Goal: Information Seeking & Learning: Learn about a topic

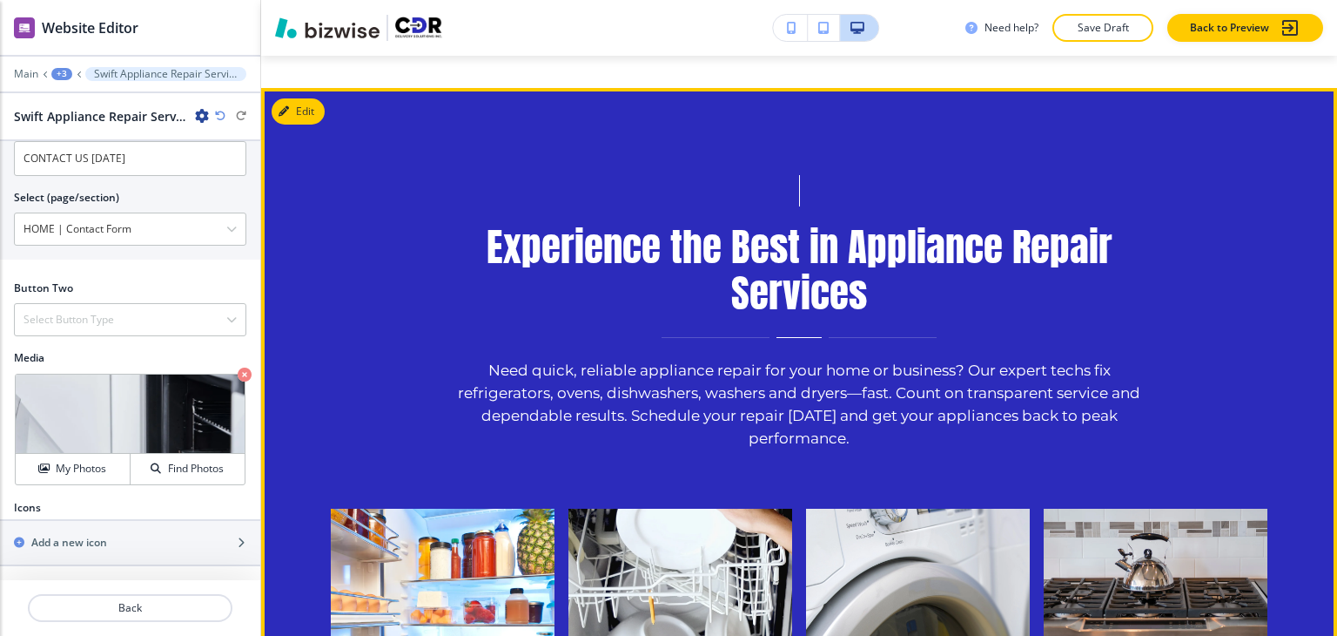
scroll to position [1364, 0]
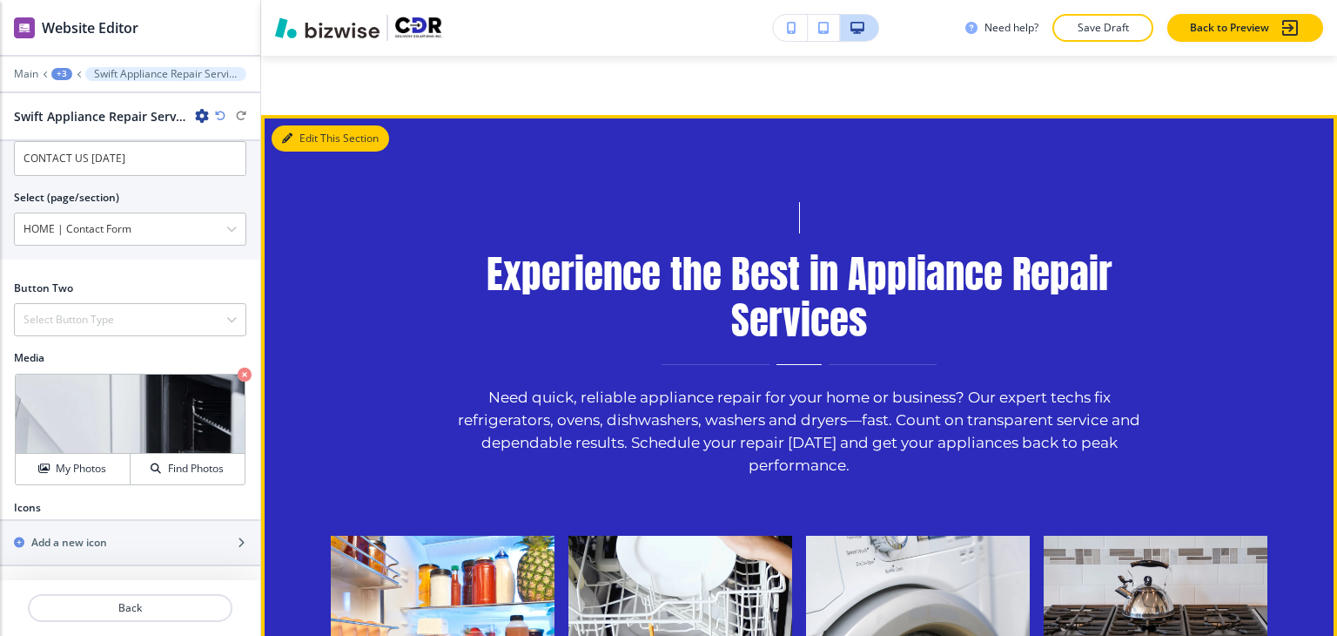
click at [306, 144] on button "Edit This Section" at bounding box center [331, 138] width 118 height 26
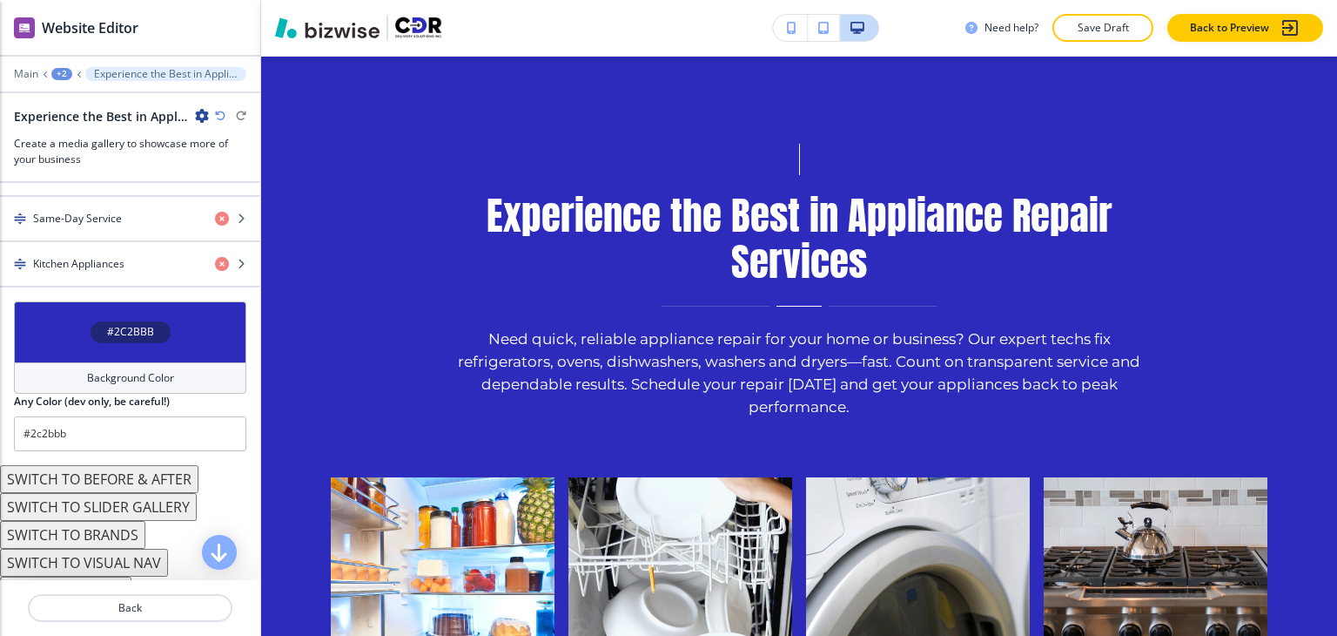
scroll to position [958, 0]
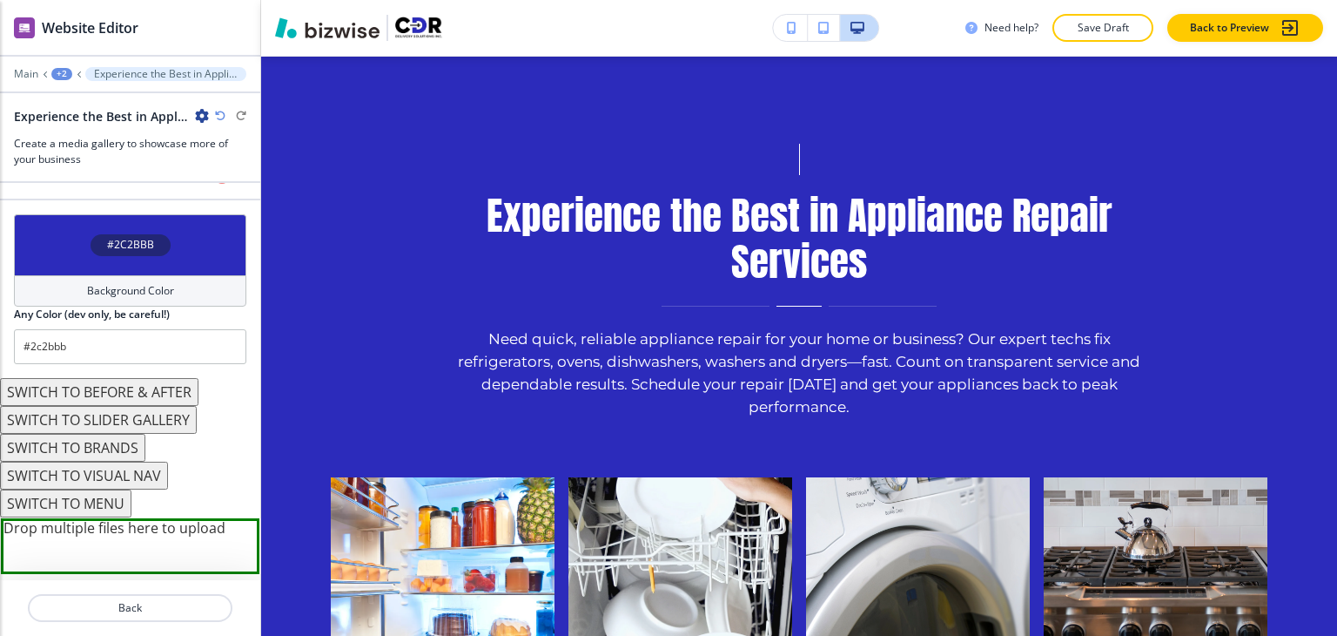
click at [97, 495] on button "SWITCH TO MENU" at bounding box center [65, 503] width 131 height 28
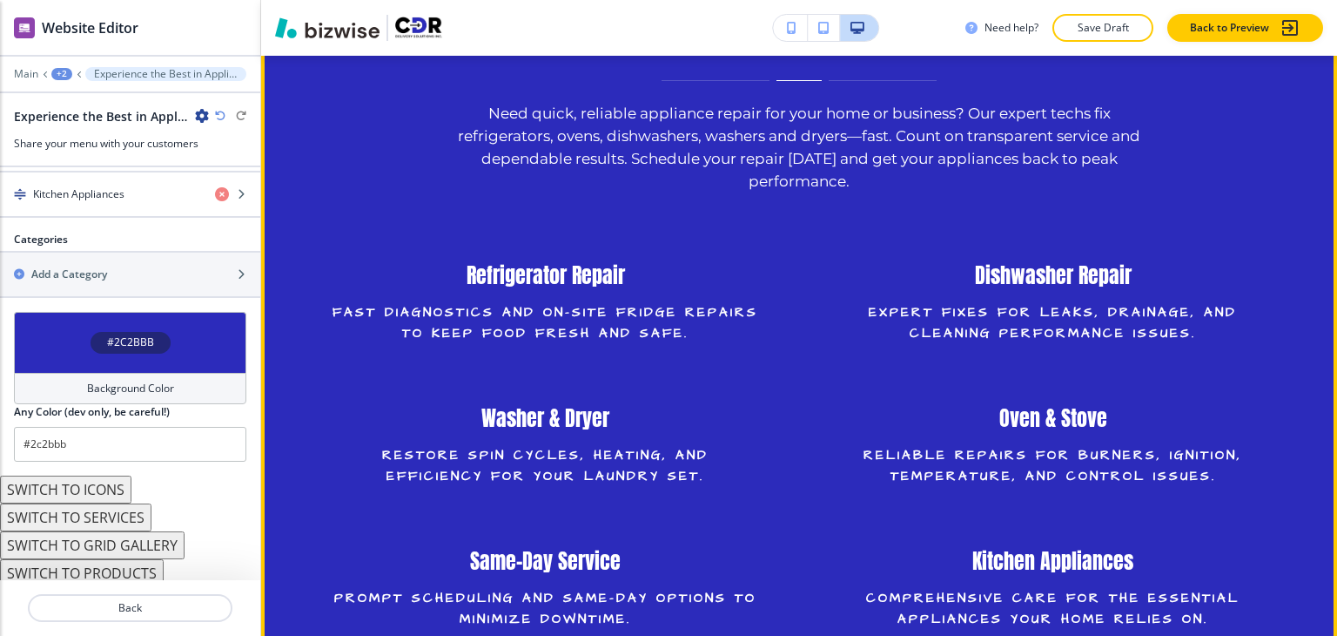
scroll to position [1683, 0]
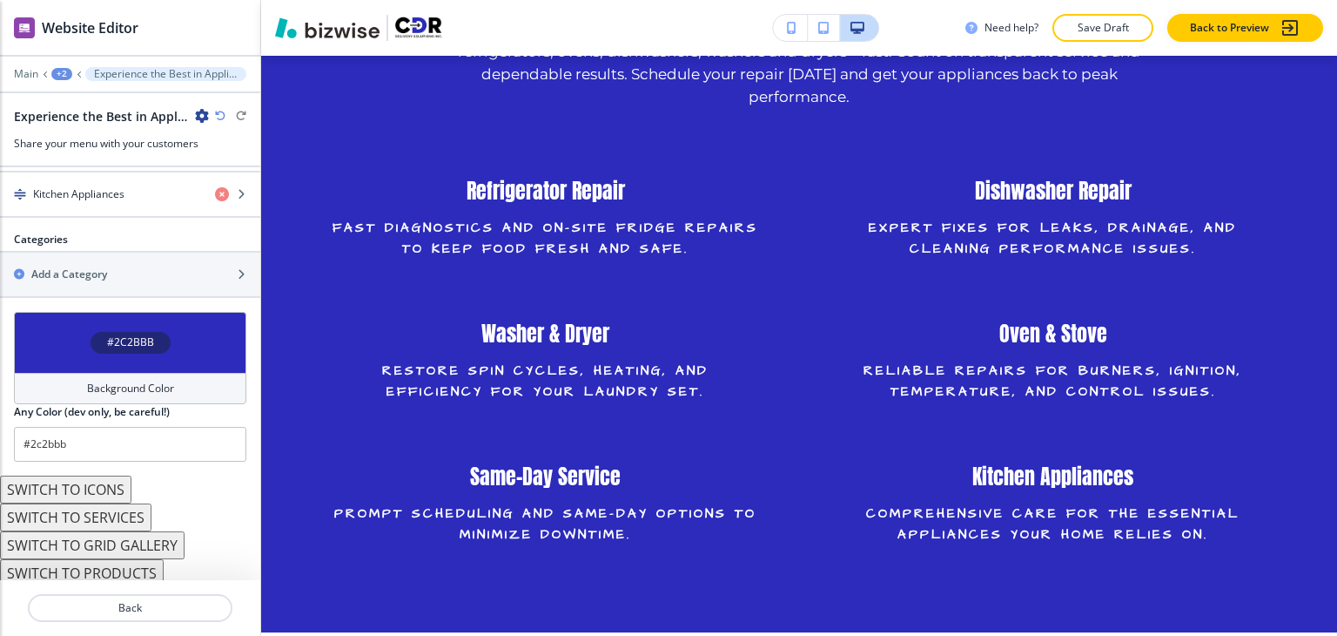
click at [145, 559] on button "SWITCH TO PRODUCTS" at bounding box center [82, 573] width 164 height 28
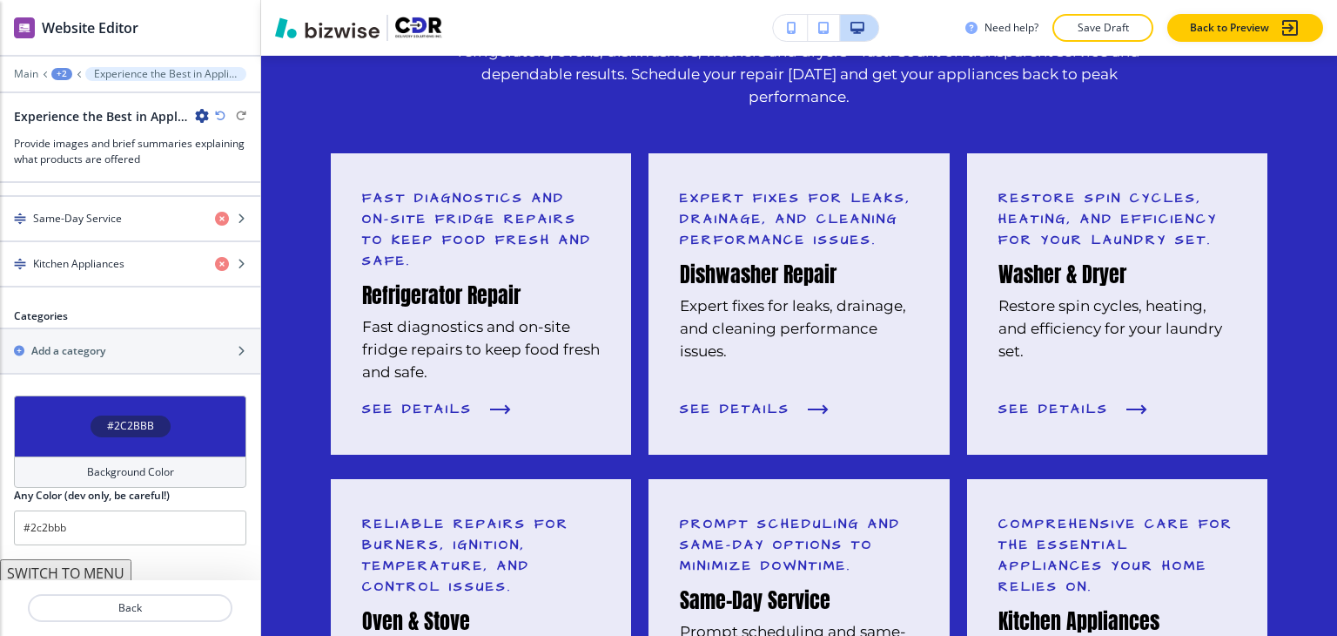
click at [104, 562] on button "SWITCH TO MENU" at bounding box center [65, 573] width 131 height 28
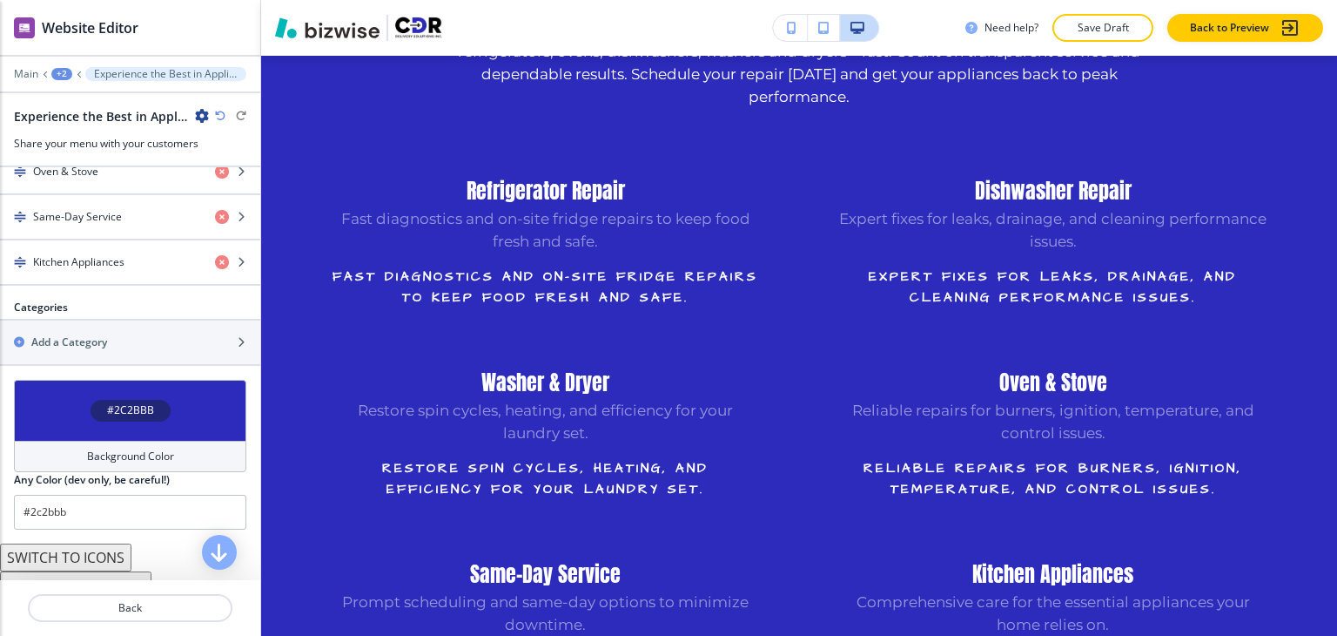
scroll to position [925, 0]
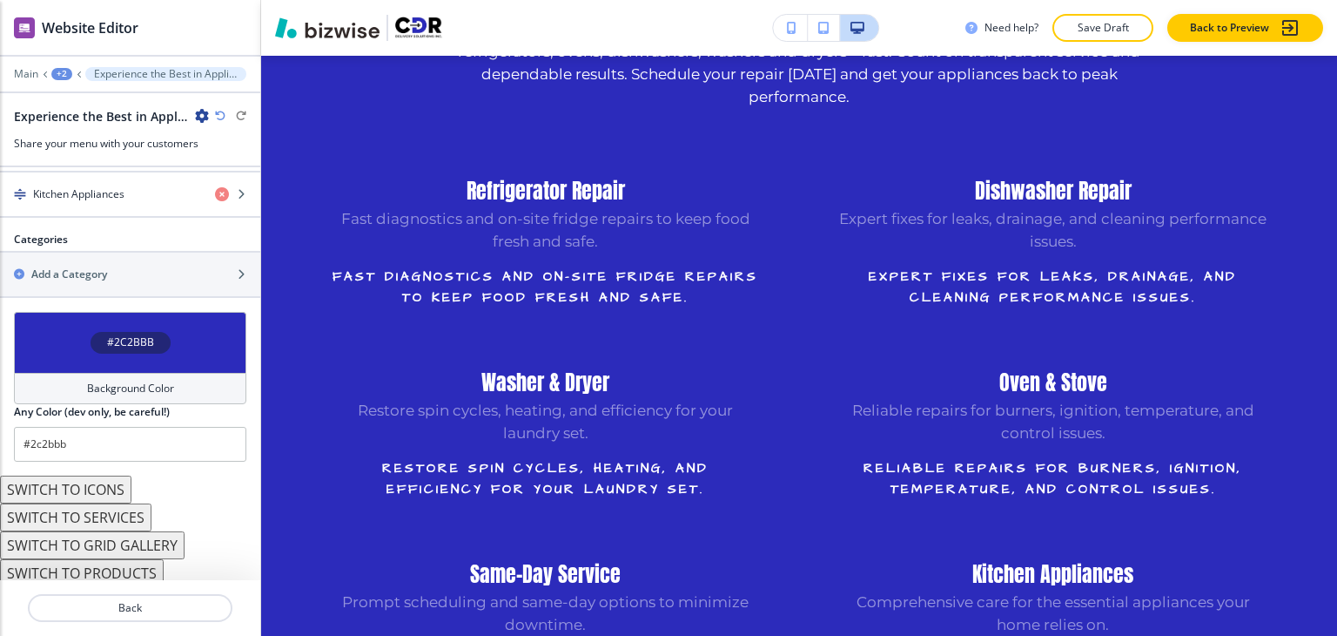
click at [129, 513] on button "SWITCH TO SERVICES" at bounding box center [76, 517] width 152 height 28
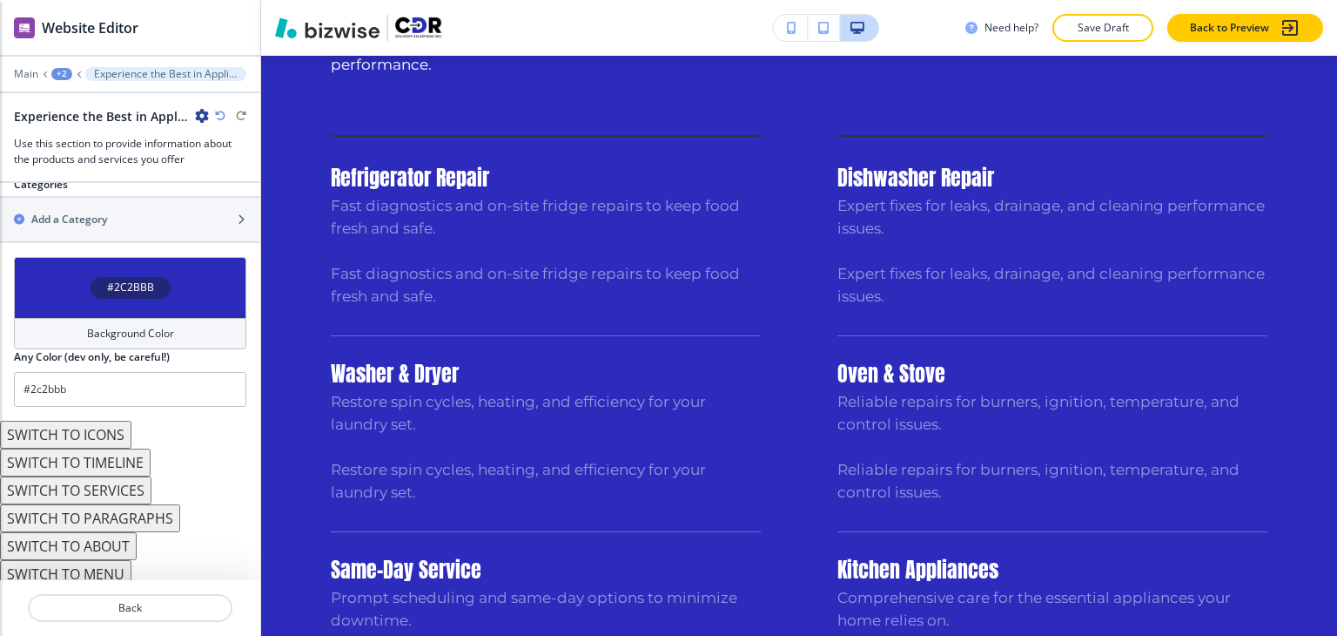
scroll to position [1054, 0]
click at [132, 487] on button "SWITCH TO SERVICES" at bounding box center [76, 489] width 152 height 28
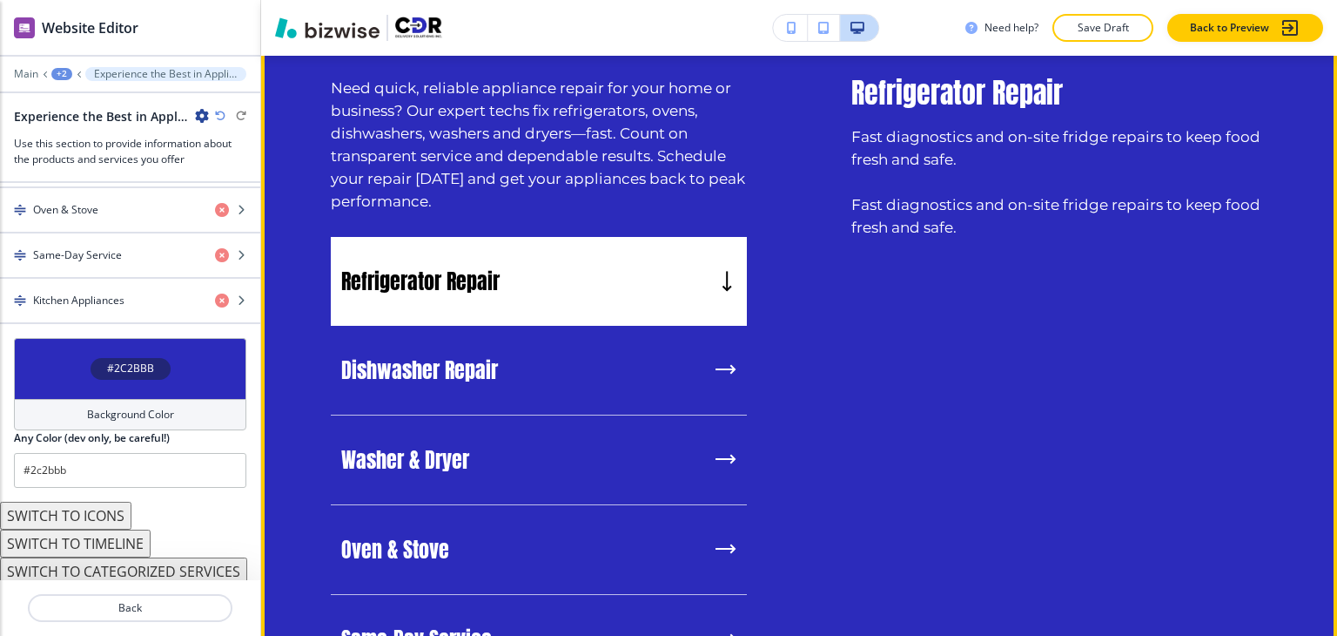
scroll to position [1596, 0]
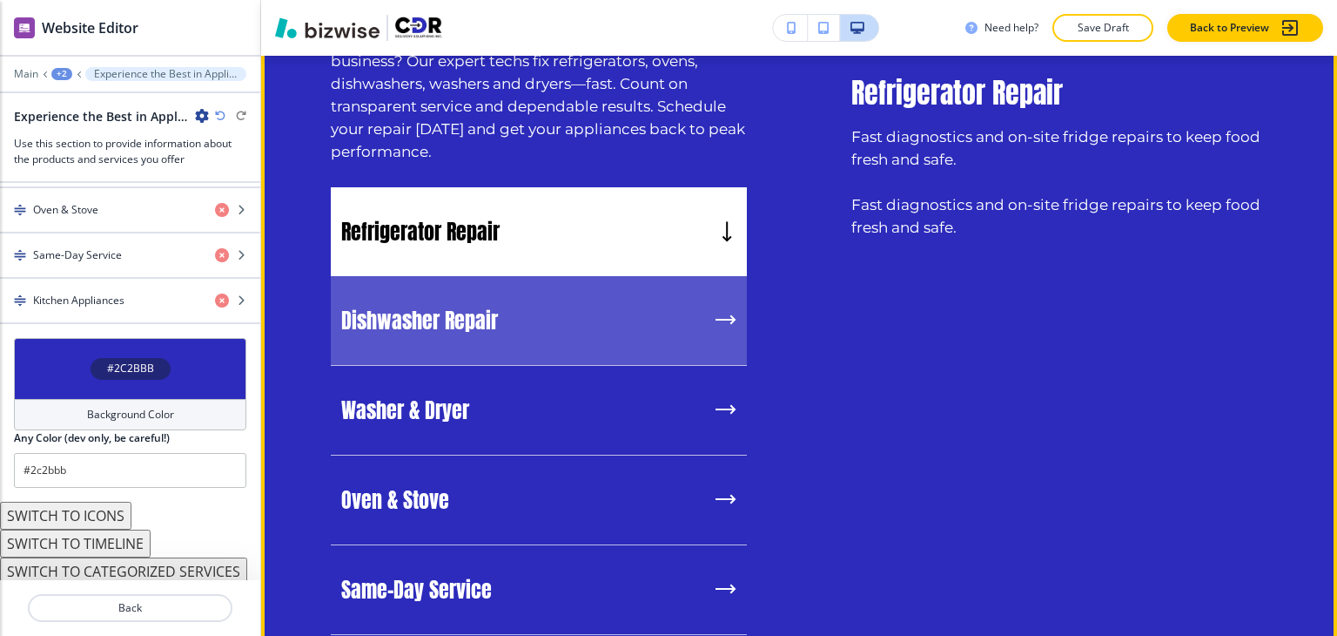
click at [595, 311] on div "Dishwasher Repair" at bounding box center [539, 321] width 416 height 90
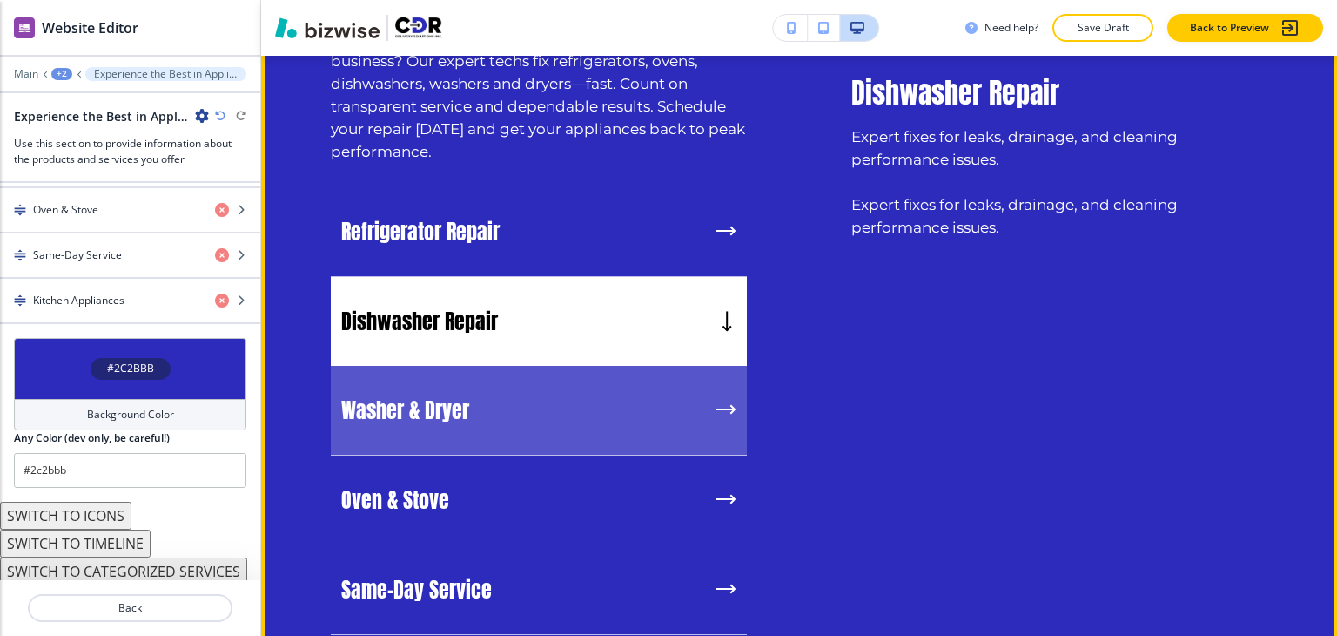
click at [532, 419] on div "Washer & Dryer" at bounding box center [539, 411] width 416 height 90
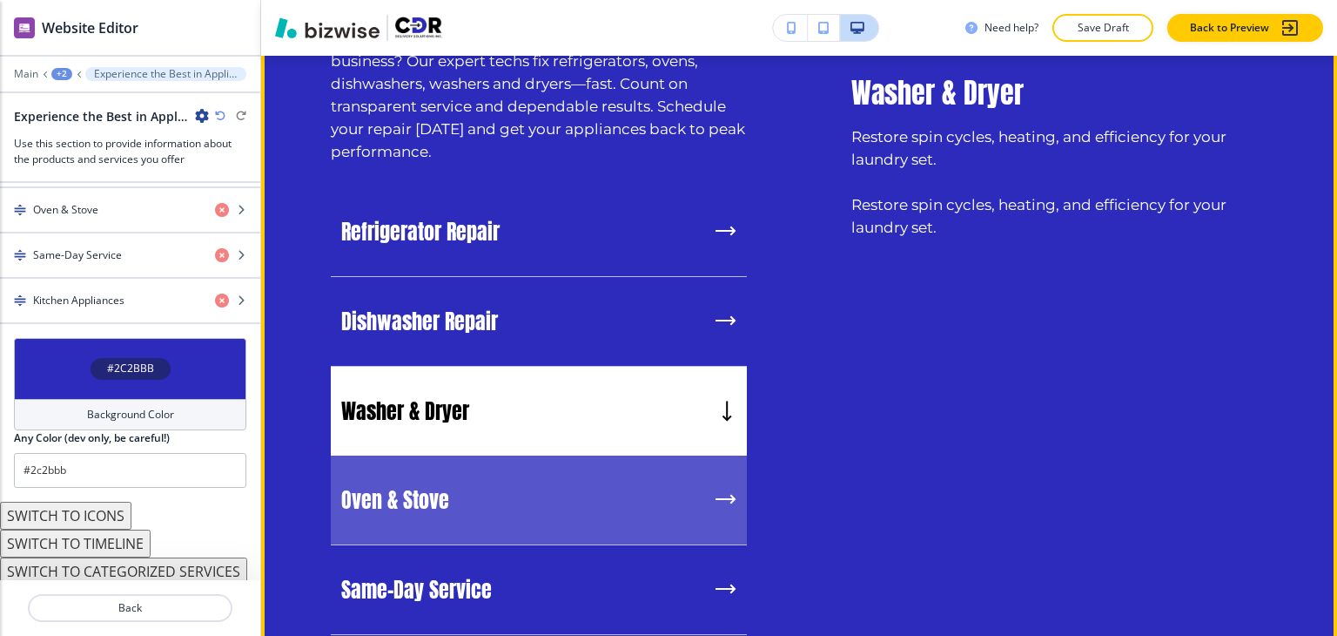
click at [520, 482] on div "Oven & Stove" at bounding box center [539, 500] width 416 height 90
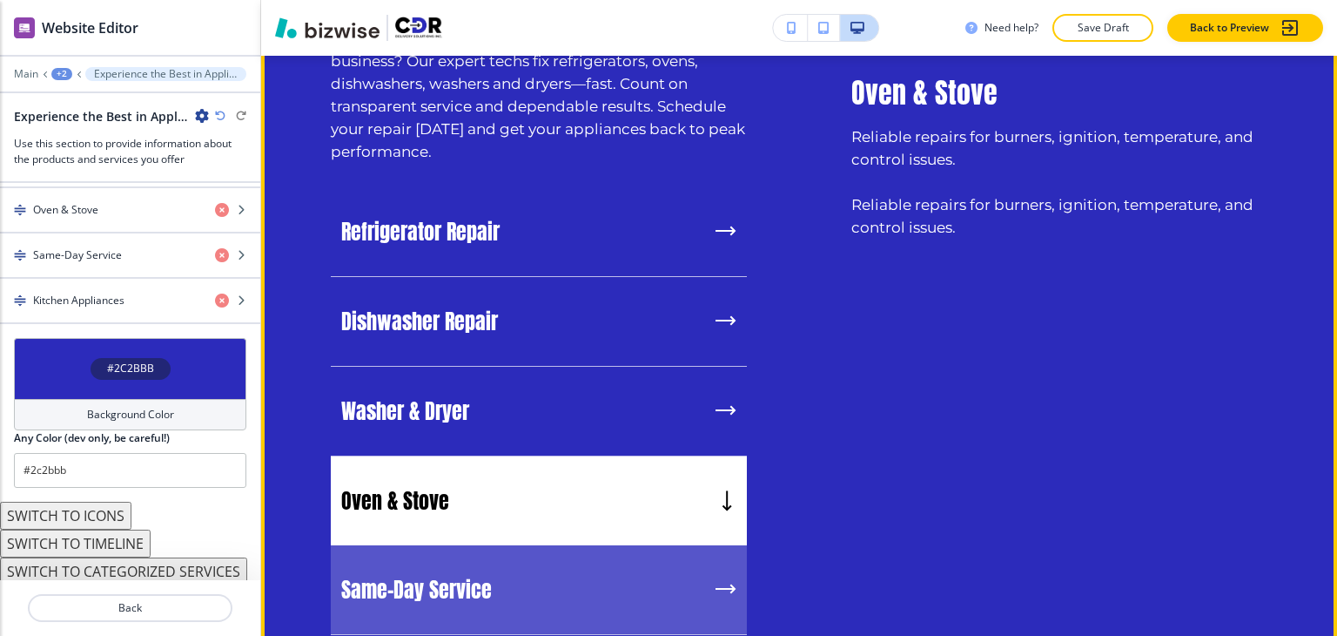
click at [511, 562] on div "Same-Day Service" at bounding box center [539, 590] width 416 height 90
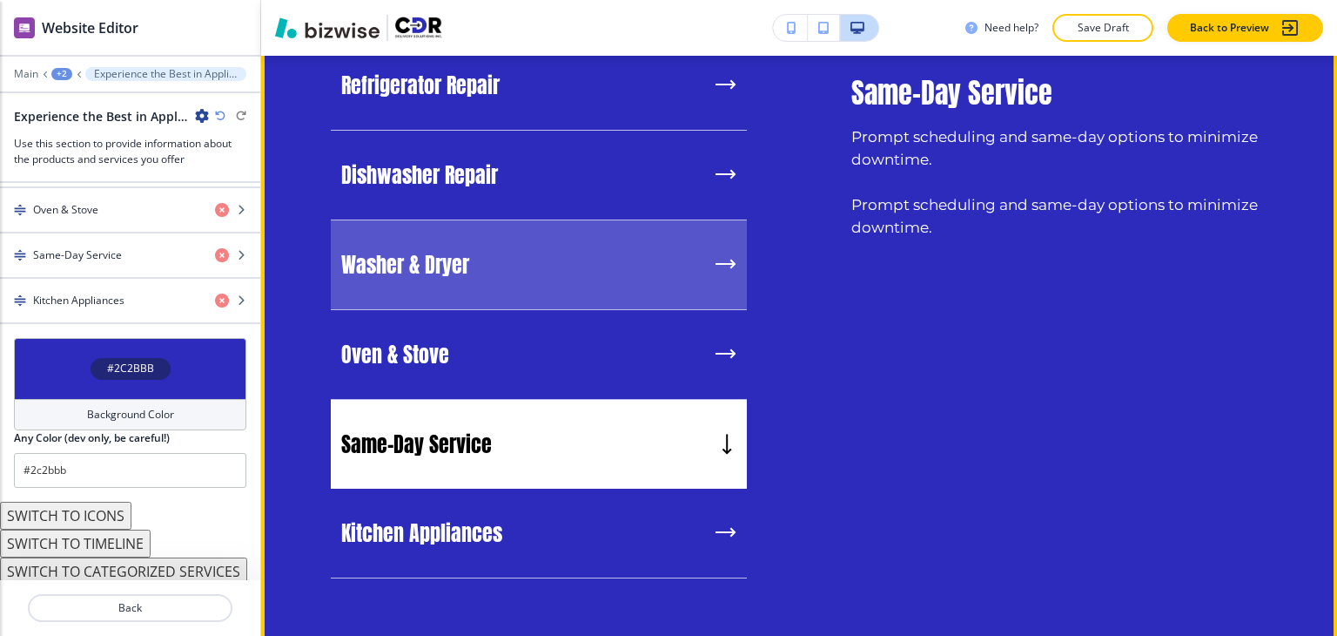
scroll to position [1770, 0]
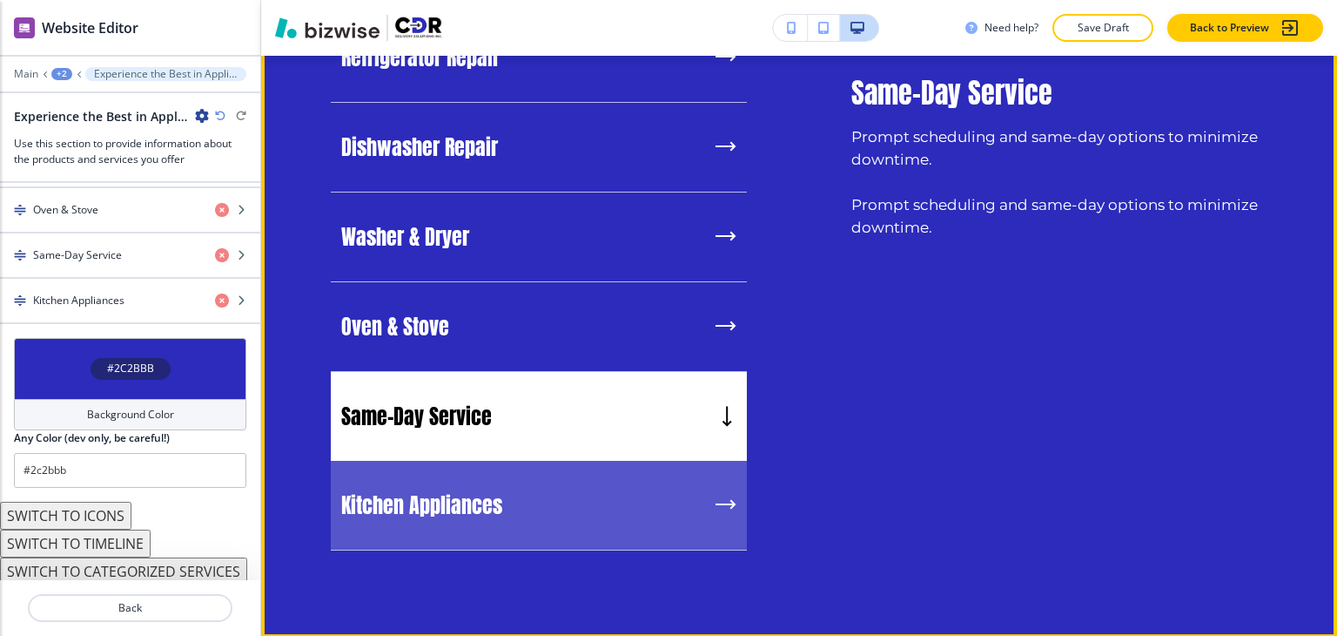
click at [490, 494] on h5 "Kitchen Appliances" at bounding box center [421, 505] width 161 height 26
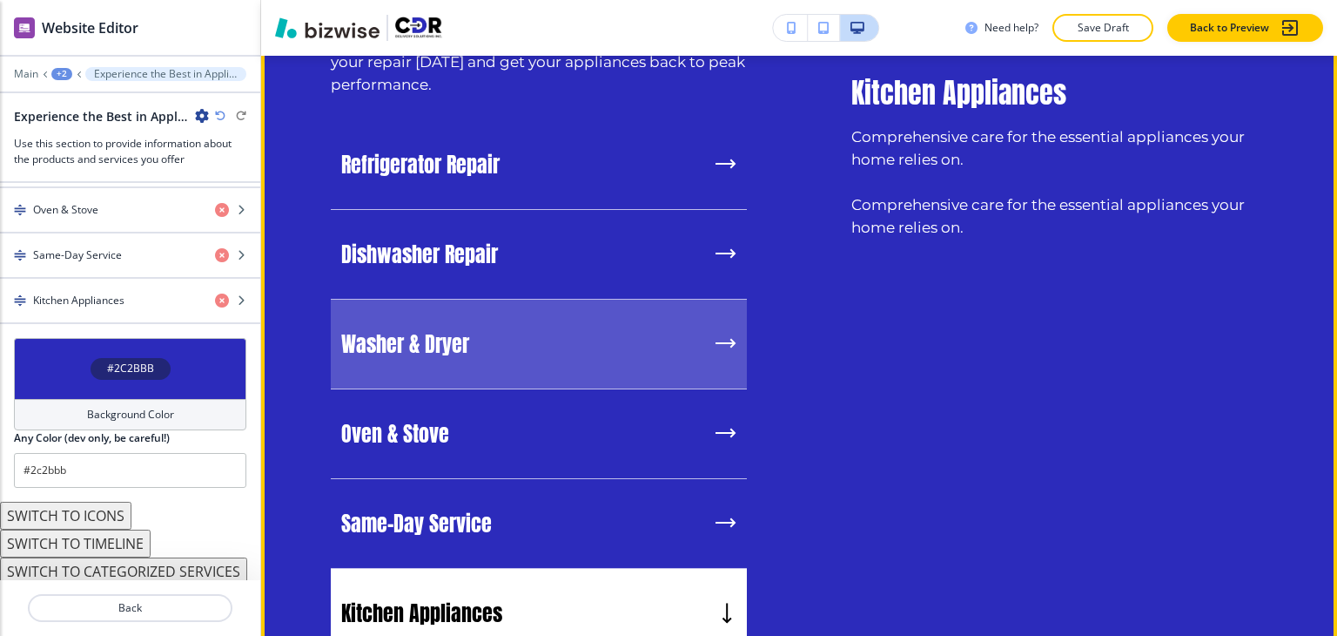
scroll to position [1596, 0]
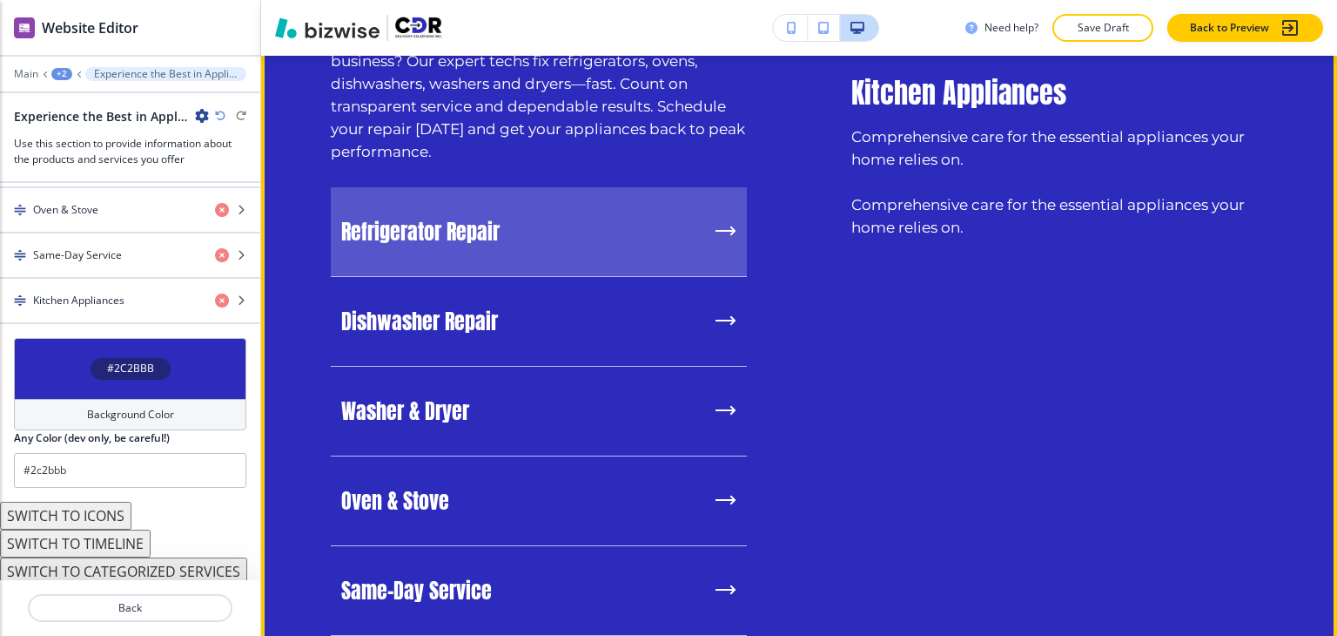
click at [517, 236] on div "Refrigerator Repair" at bounding box center [539, 232] width 416 height 90
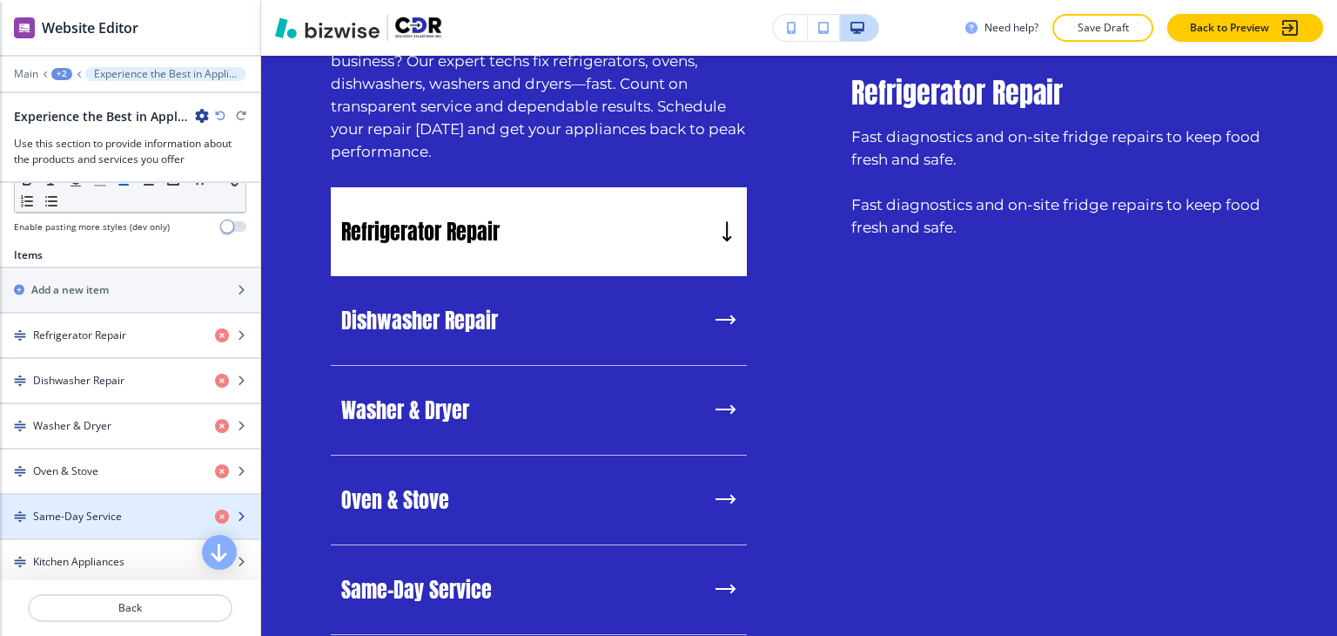
scroll to position [561, 0]
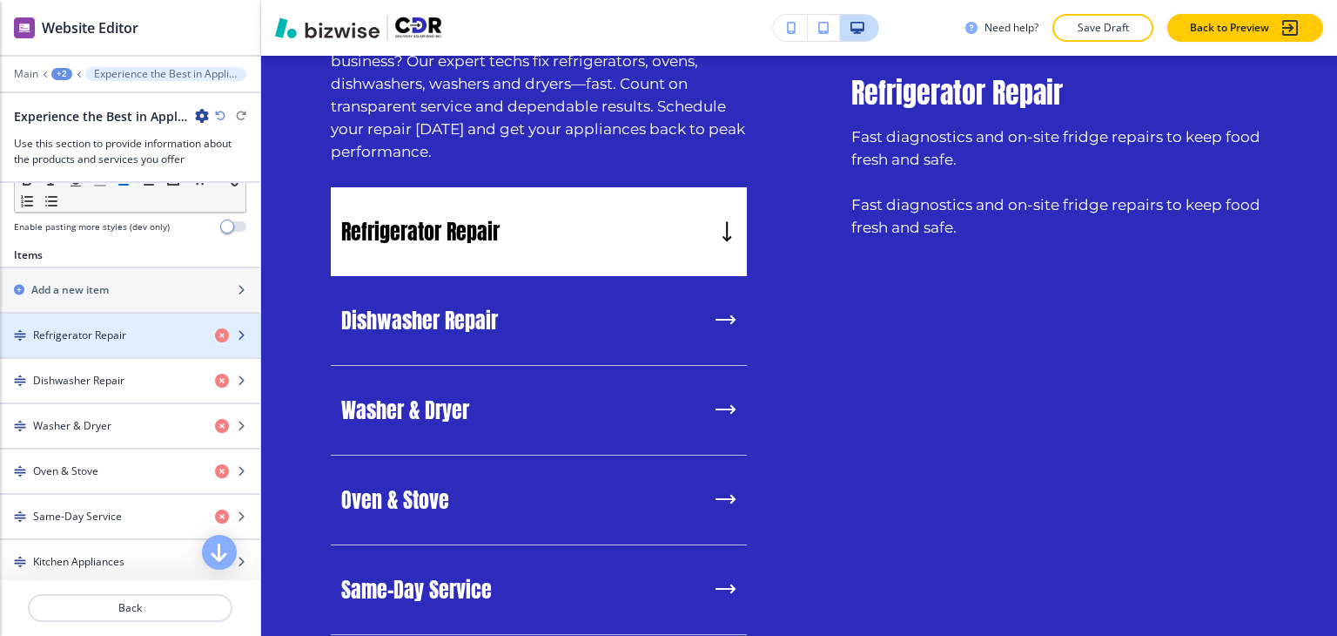
click at [113, 335] on h4 "Refrigerator Repair" at bounding box center [79, 335] width 93 height 16
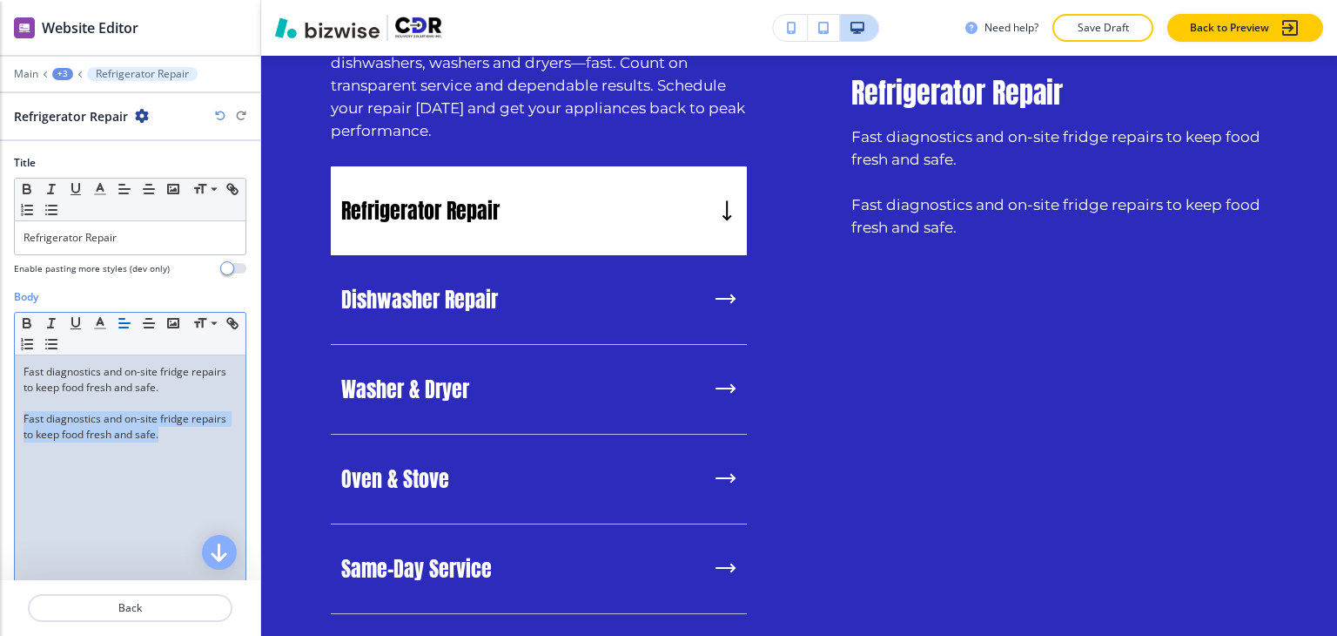
drag, startPoint x: 209, startPoint y: 432, endPoint x: -6, endPoint y: 409, distance: 216.3
click at [0, 0] on html "WELCOME TO YOUR WEBSITE PREVIEW Want to try out the Website Editor? Edit this s…" at bounding box center [668, 0] width 1337 height 0
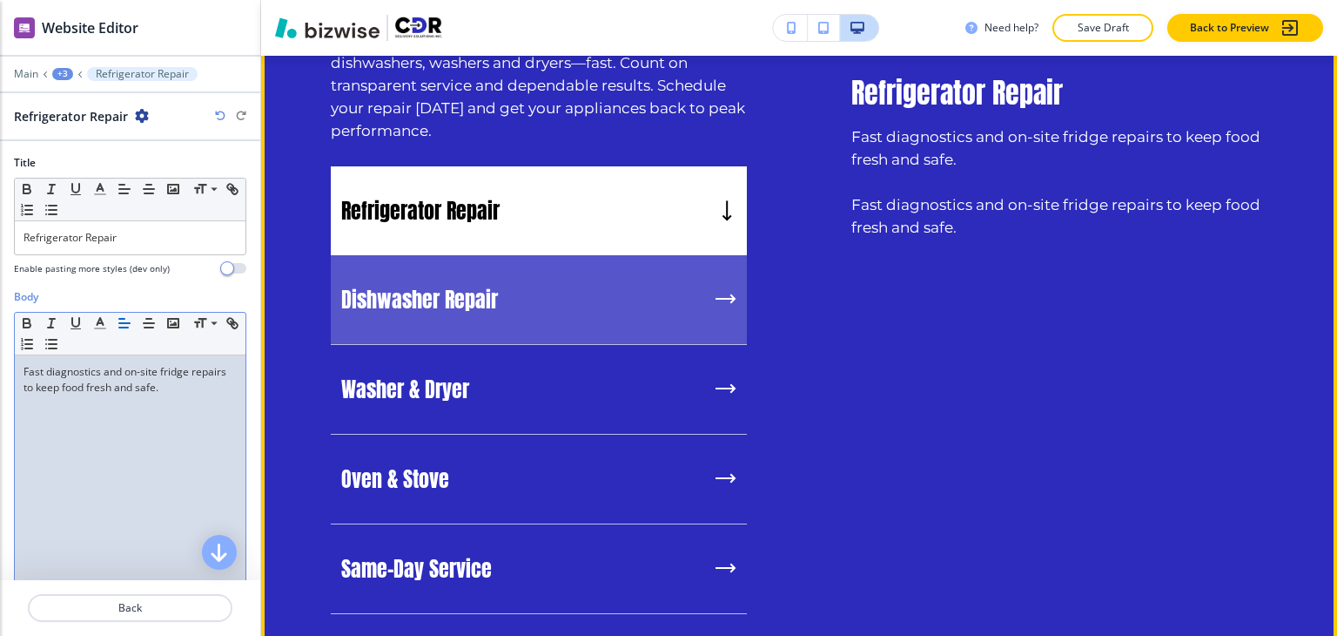
click at [683, 279] on div "Dishwasher Repair" at bounding box center [539, 300] width 416 height 90
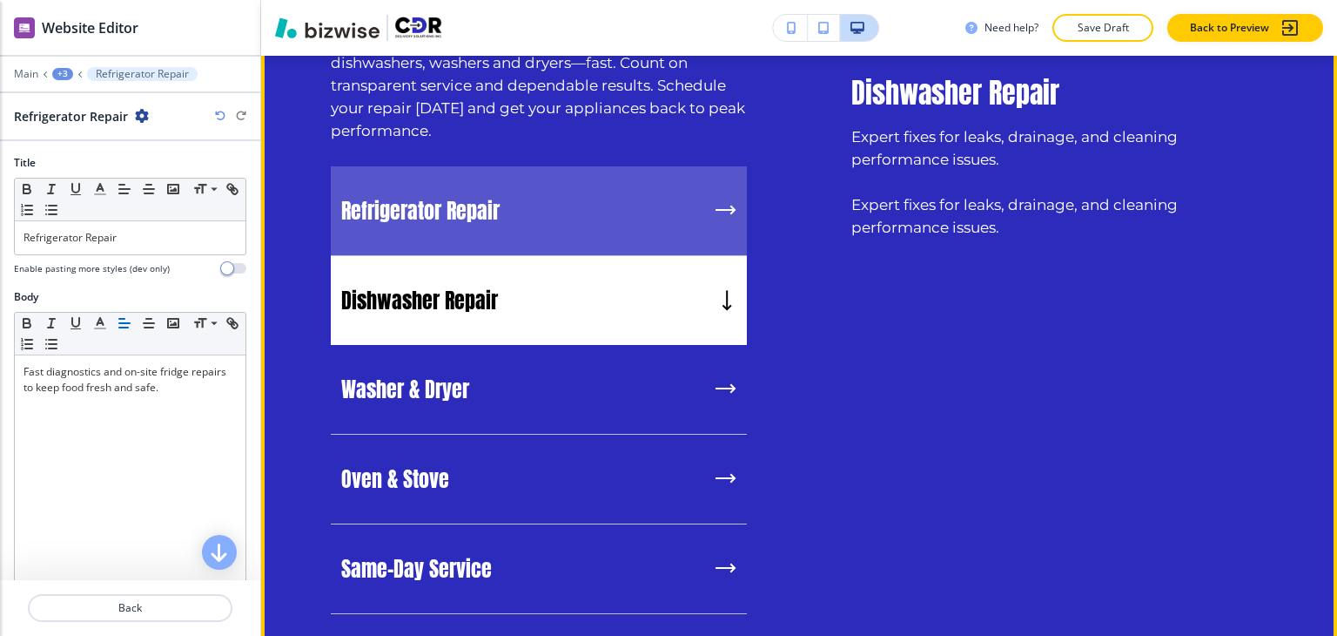
click at [663, 212] on div "Refrigerator Repair" at bounding box center [539, 211] width 416 height 90
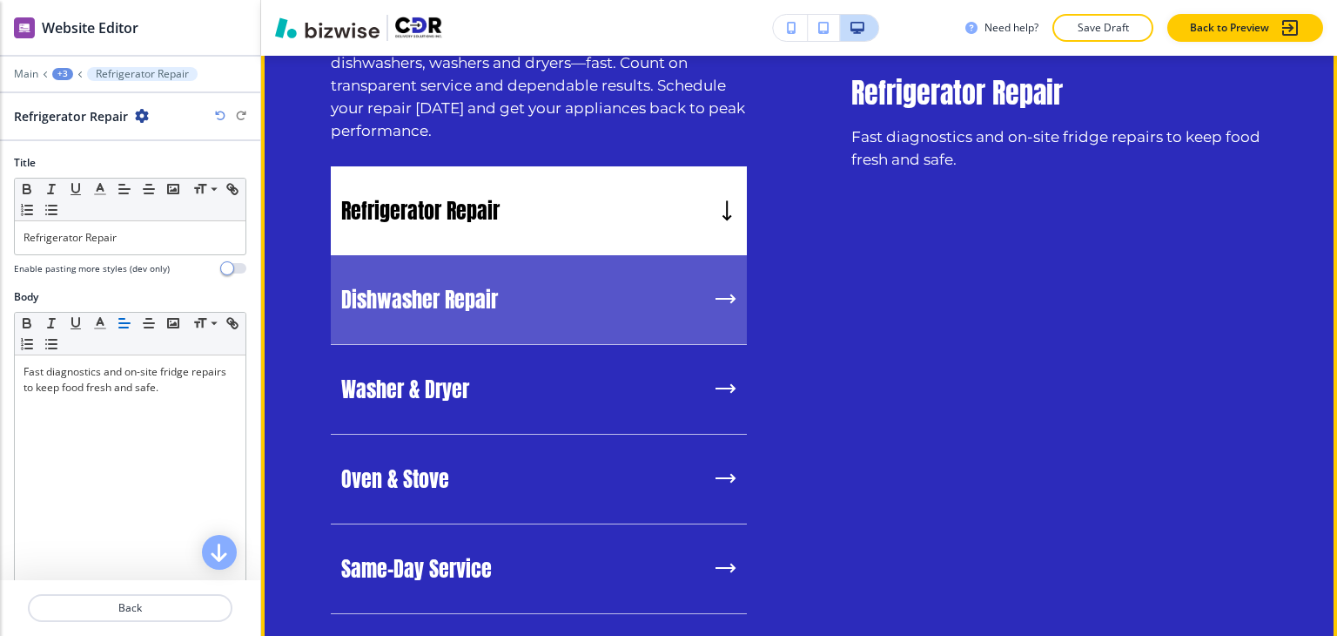
click at [649, 283] on div "Dishwasher Repair" at bounding box center [539, 300] width 416 height 90
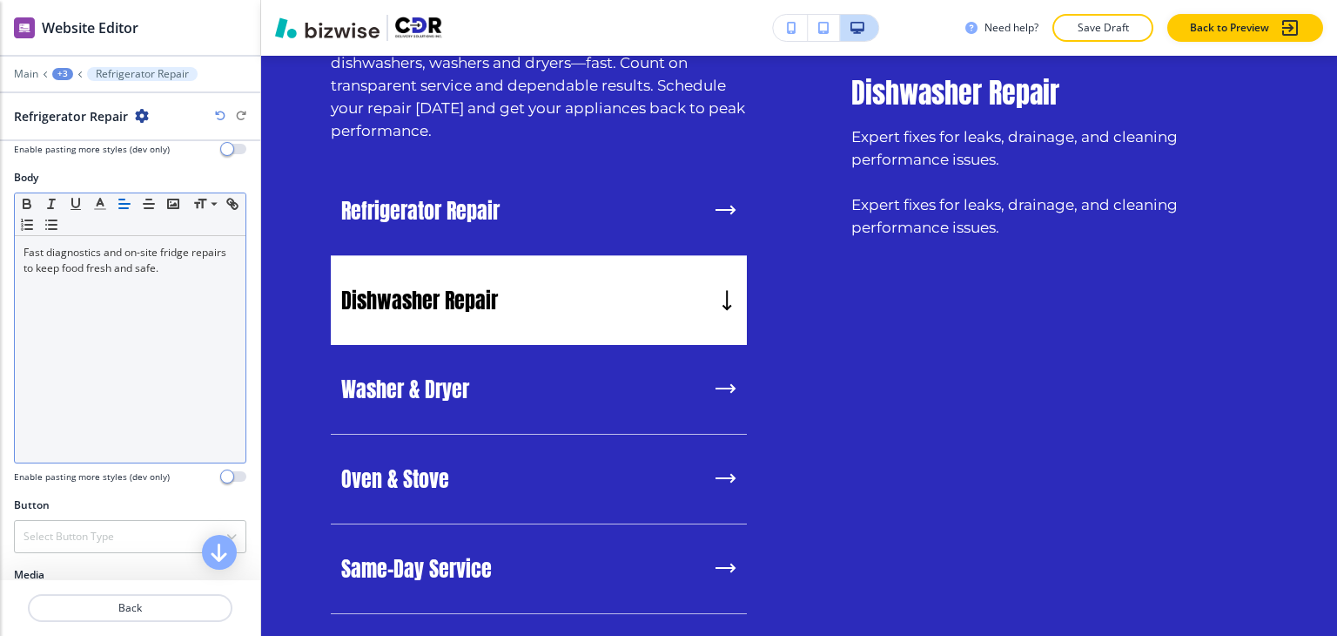
scroll to position [253, 0]
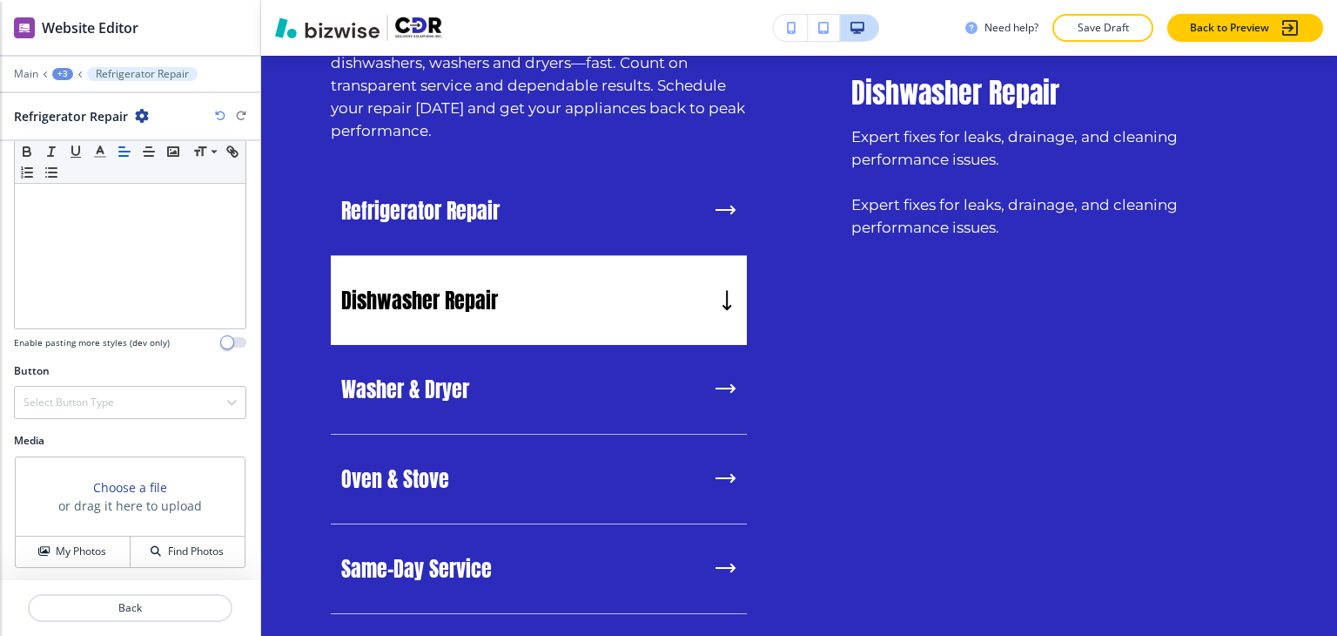
click at [63, 71] on div "+3" at bounding box center [62, 74] width 21 height 12
click at [85, 151] on button "Experience the Best in Appliance Repair Services" at bounding box center [107, 162] width 111 height 31
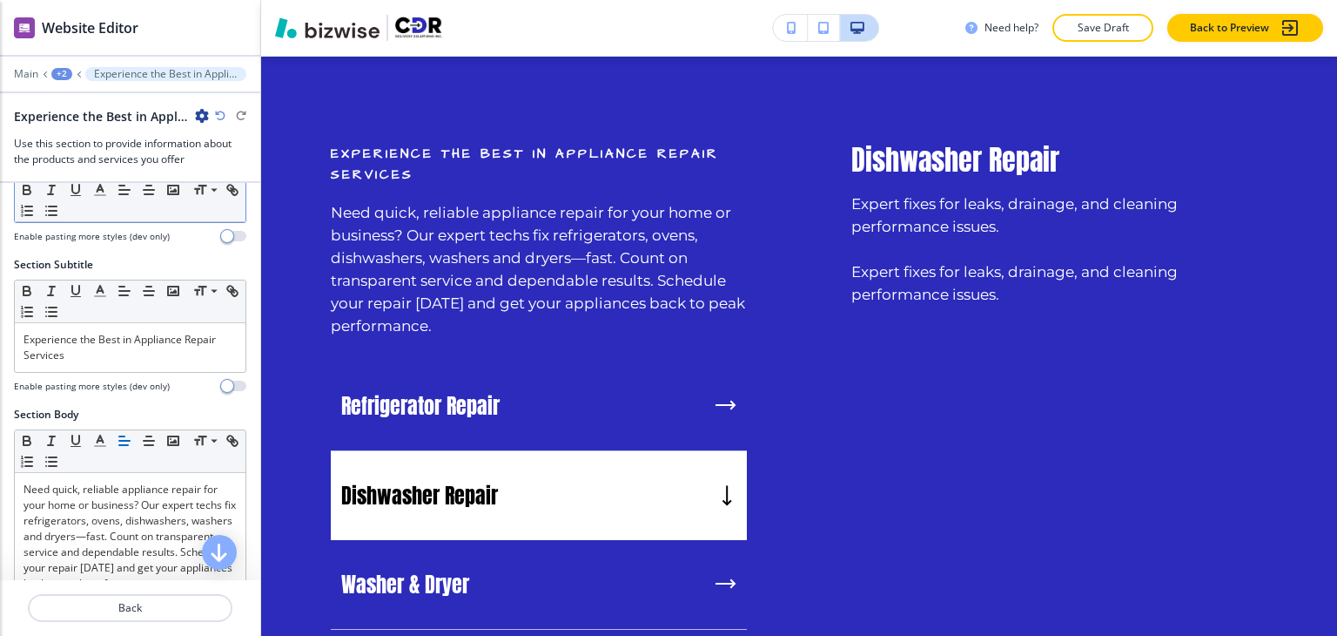
scroll to position [435, 0]
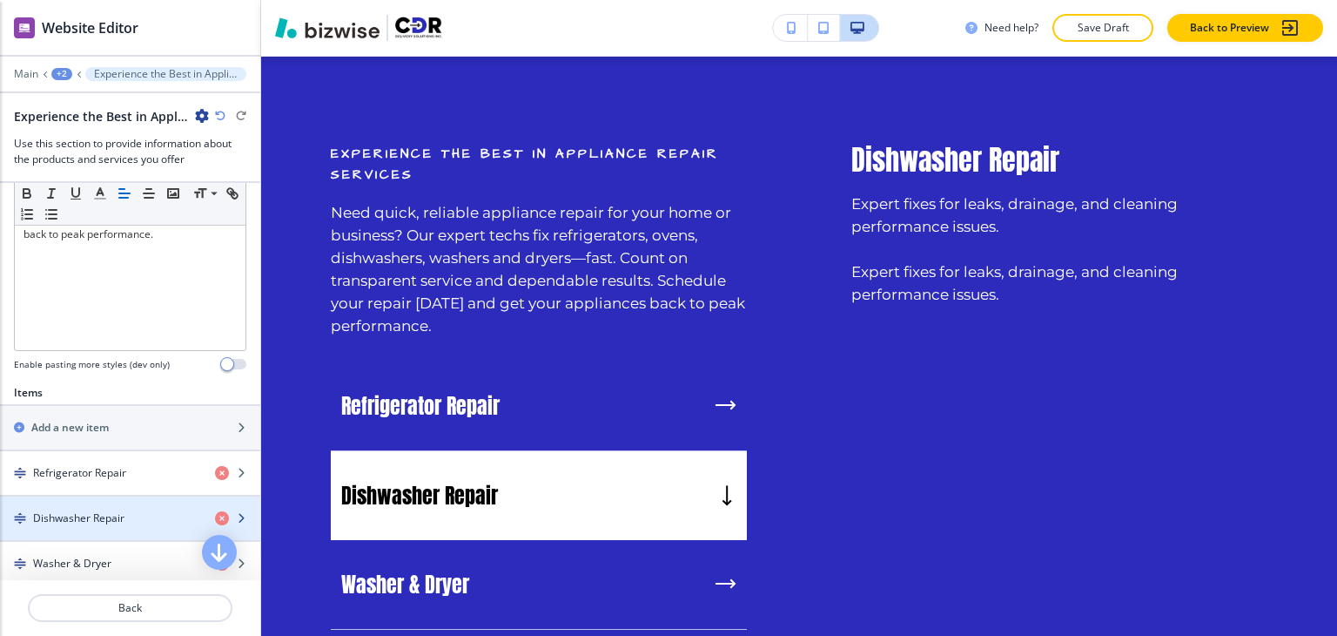
click at [90, 513] on h4 "Dishwasher Repair" at bounding box center [78, 518] width 91 height 16
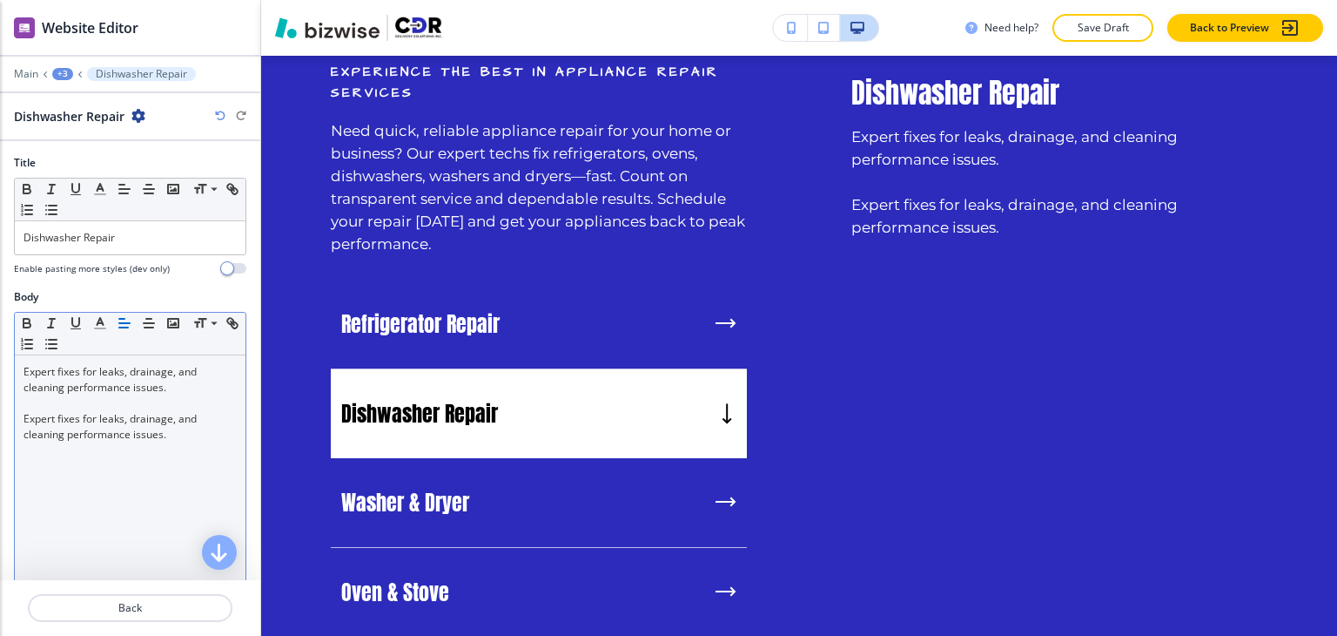
scroll to position [1509, 0]
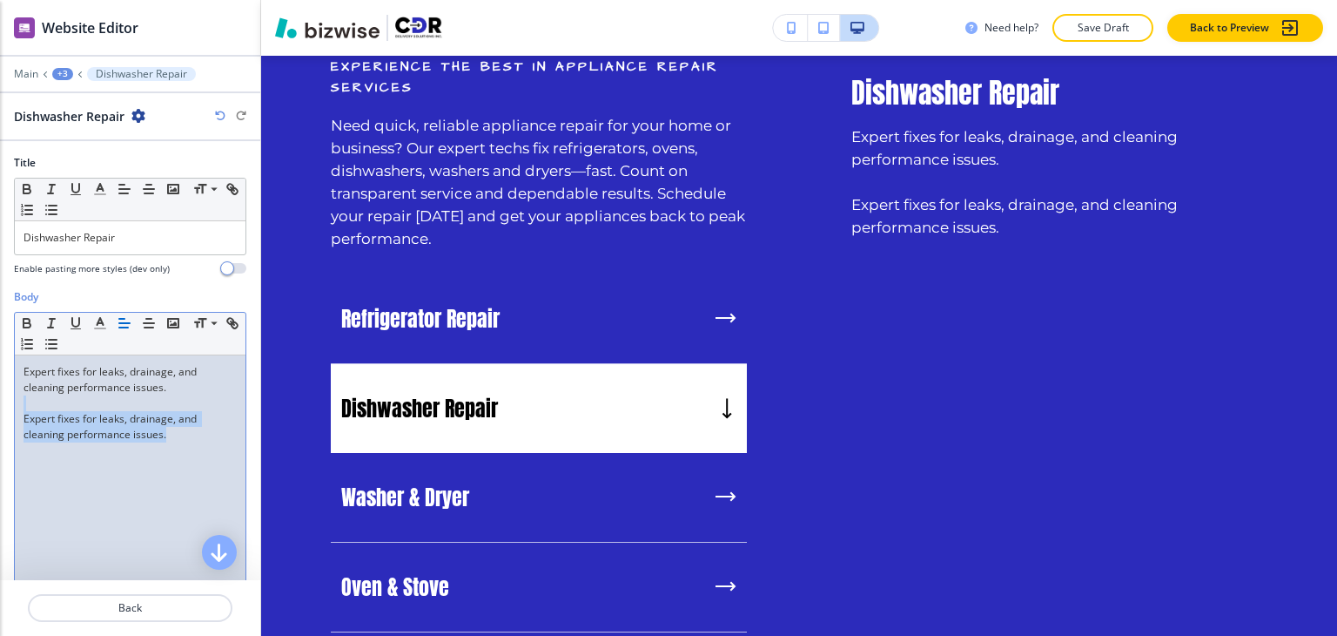
drag, startPoint x: 175, startPoint y: 436, endPoint x: 7, endPoint y: 388, distance: 174.7
click at [14, 397] on div "Small Normal Large Huge Expert fixes for leaks, drainage, and cleaning performa…" at bounding box center [130, 447] width 232 height 271
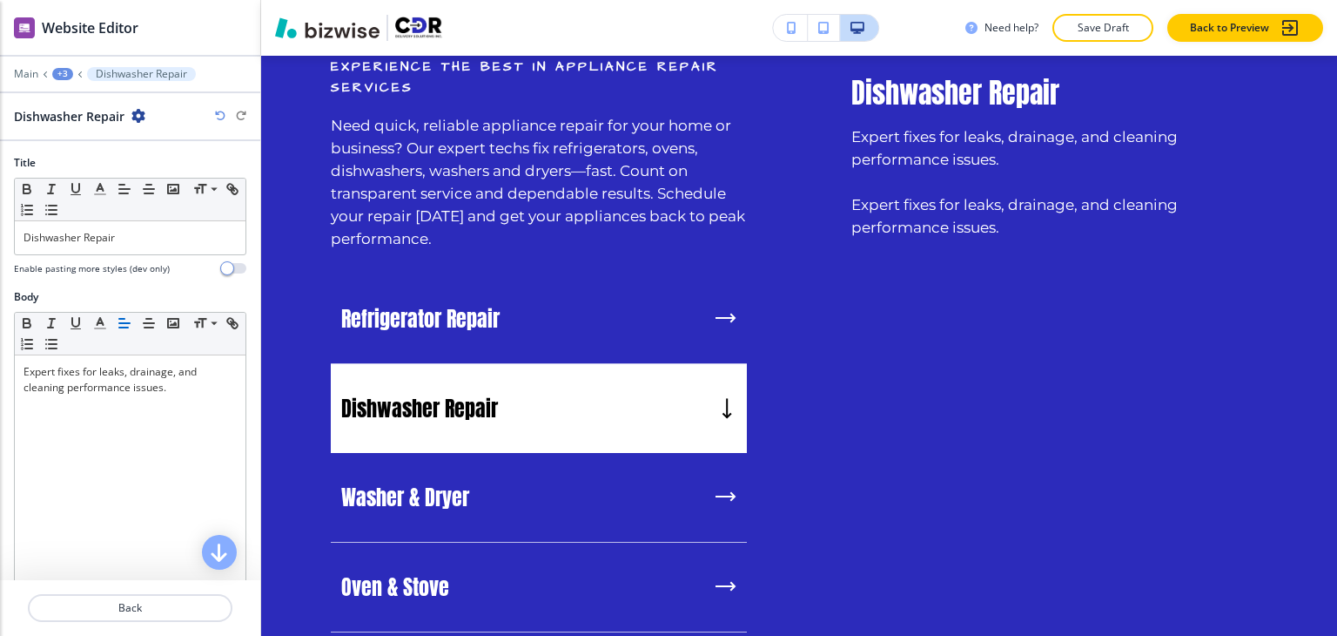
click at [64, 76] on div "+3" at bounding box center [62, 74] width 21 height 12
click at [87, 153] on button "Experience the Best in Appliance Repair Services" at bounding box center [107, 162] width 111 height 31
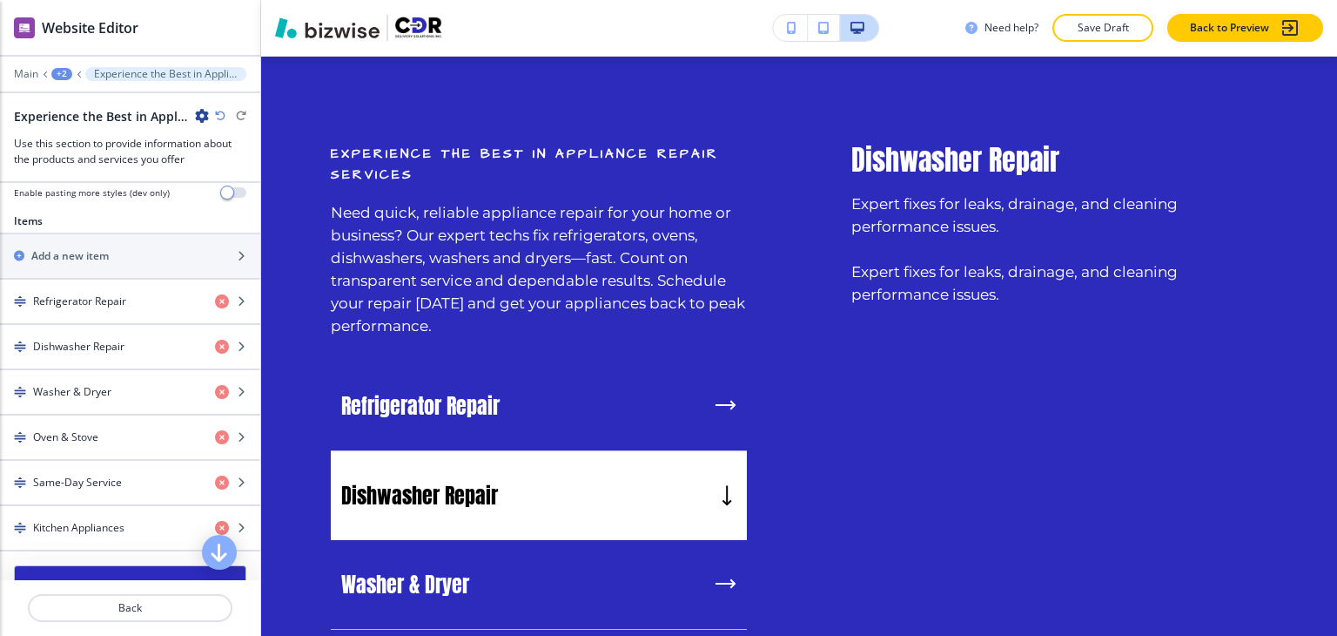
scroll to position [610, 0]
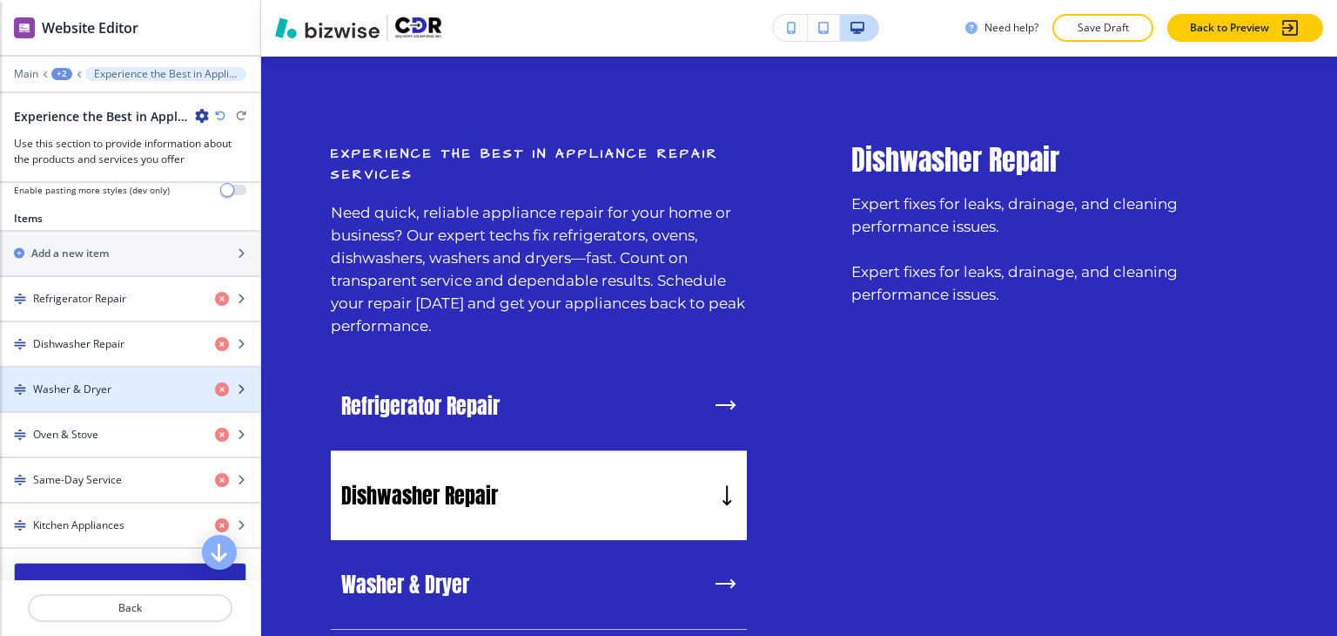
click at [118, 398] on div "button" at bounding box center [130, 404] width 260 height 14
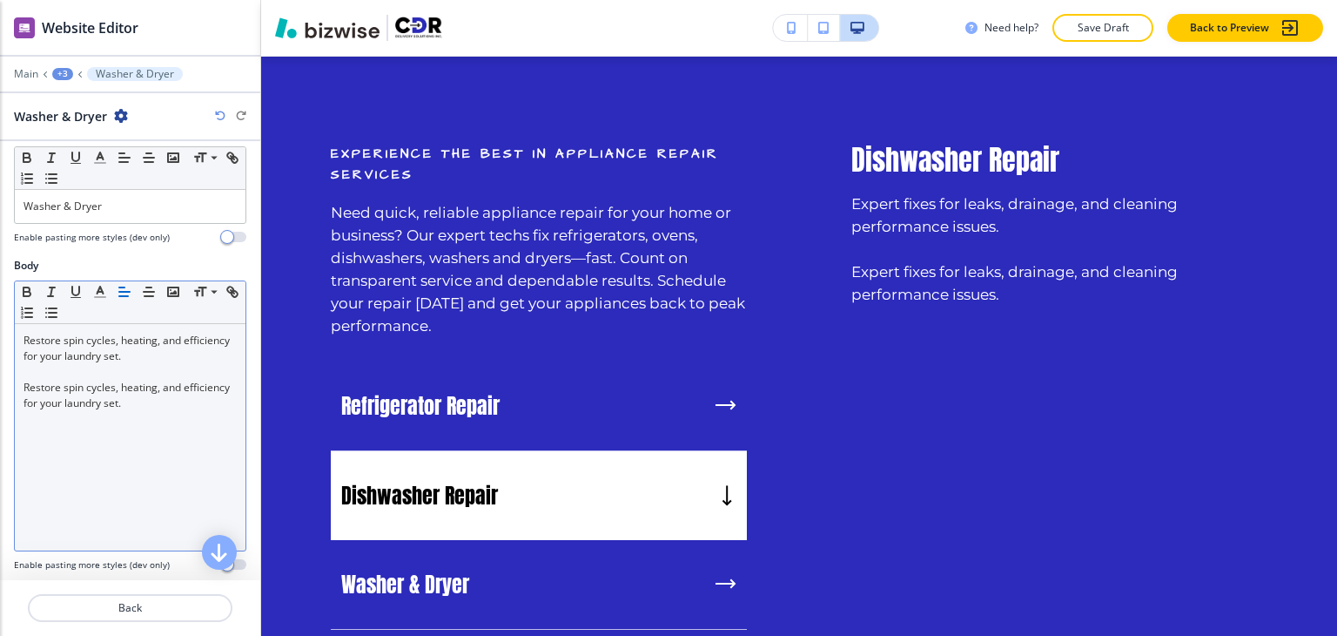
scroll to position [87, 0]
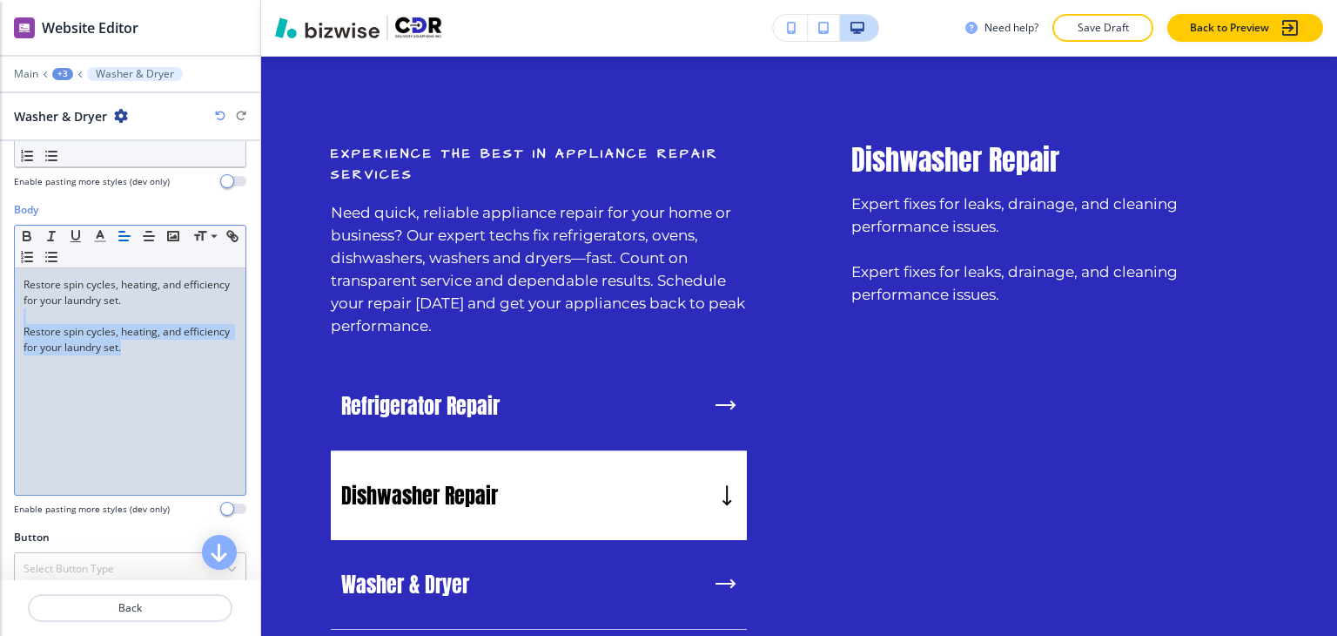
drag, startPoint x: 187, startPoint y: 354, endPoint x: 14, endPoint y: 313, distance: 178.2
click at [14, 313] on div "Small Normal Large Huge Restore spin cycles, heating, and efficiency for your l…" at bounding box center [130, 360] width 232 height 271
click at [59, 68] on div "+3" at bounding box center [62, 74] width 21 height 12
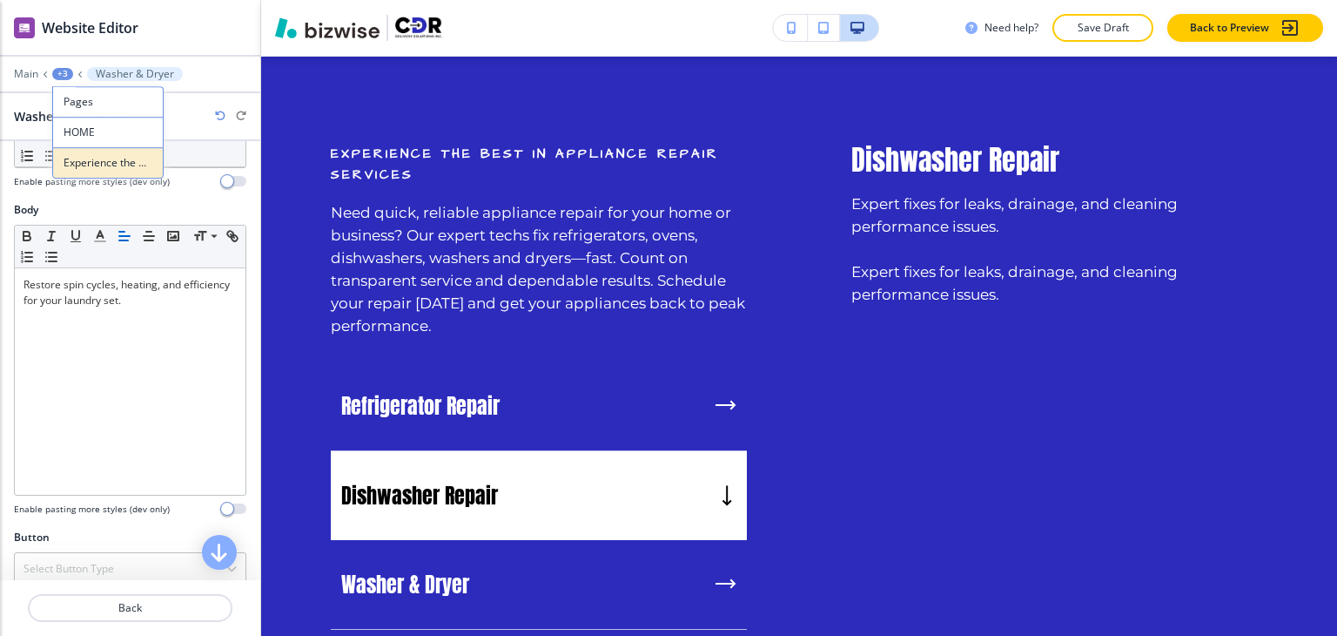
click at [112, 161] on p "Experience the Best in Appliance Repair Services" at bounding box center [108, 163] width 89 height 16
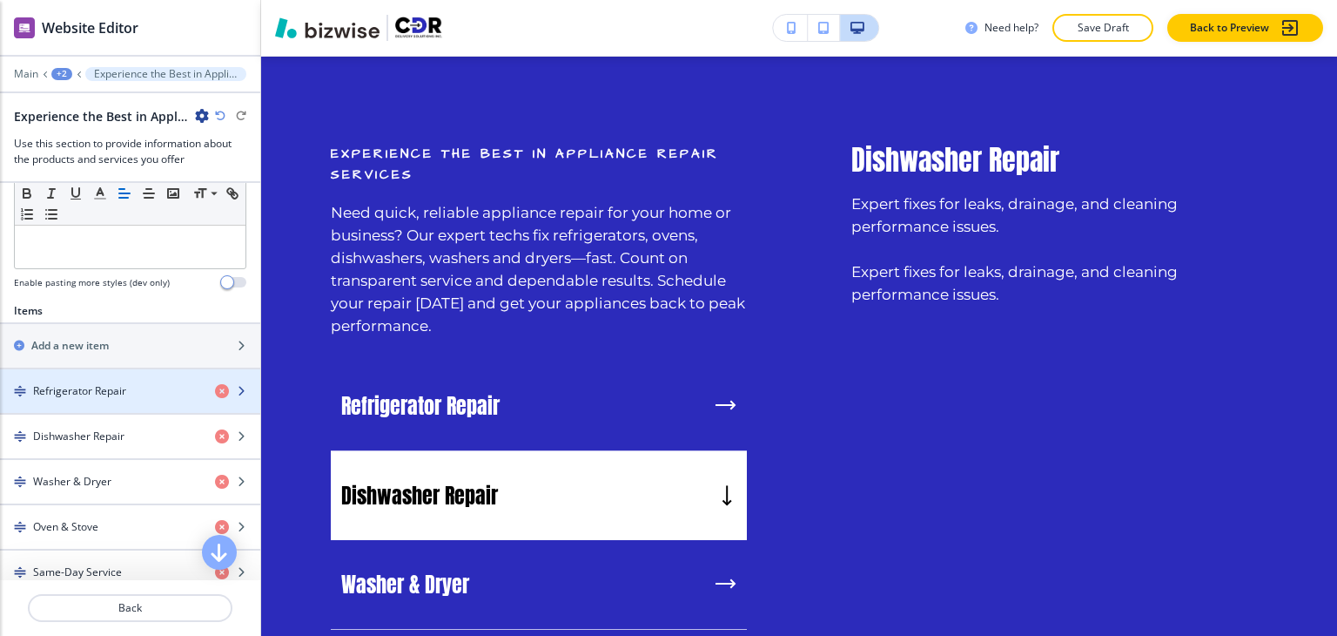
scroll to position [610, 0]
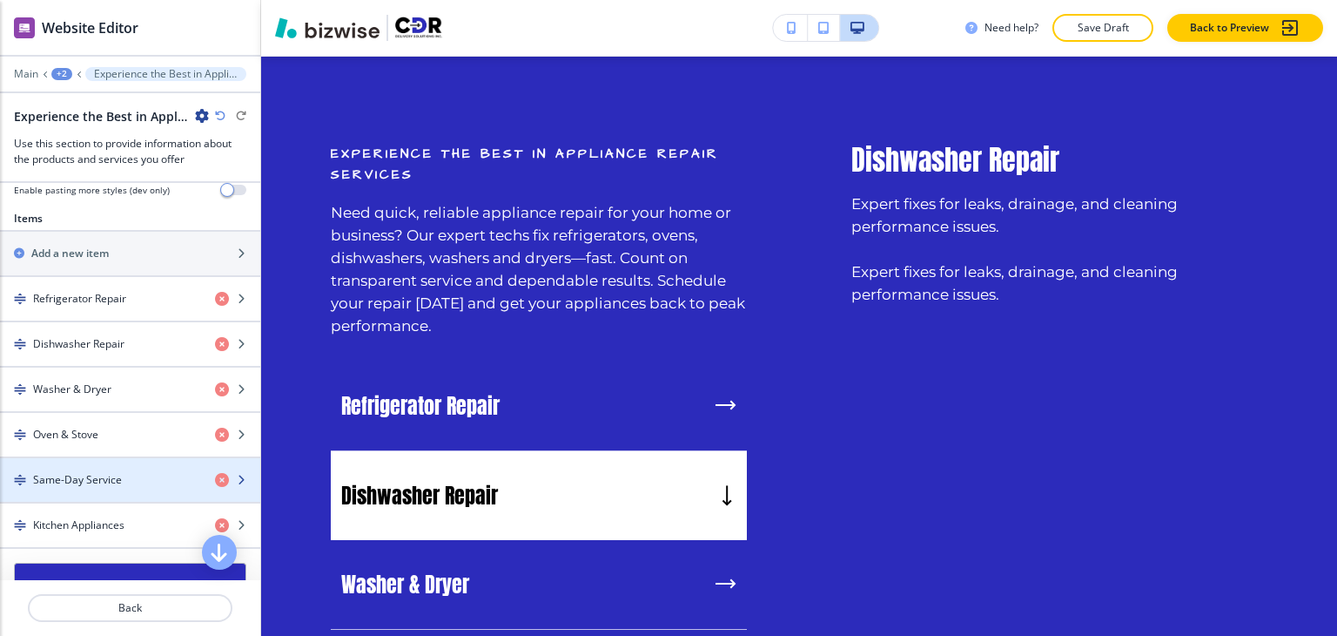
click at [157, 459] on div "button" at bounding box center [130, 465] width 260 height 14
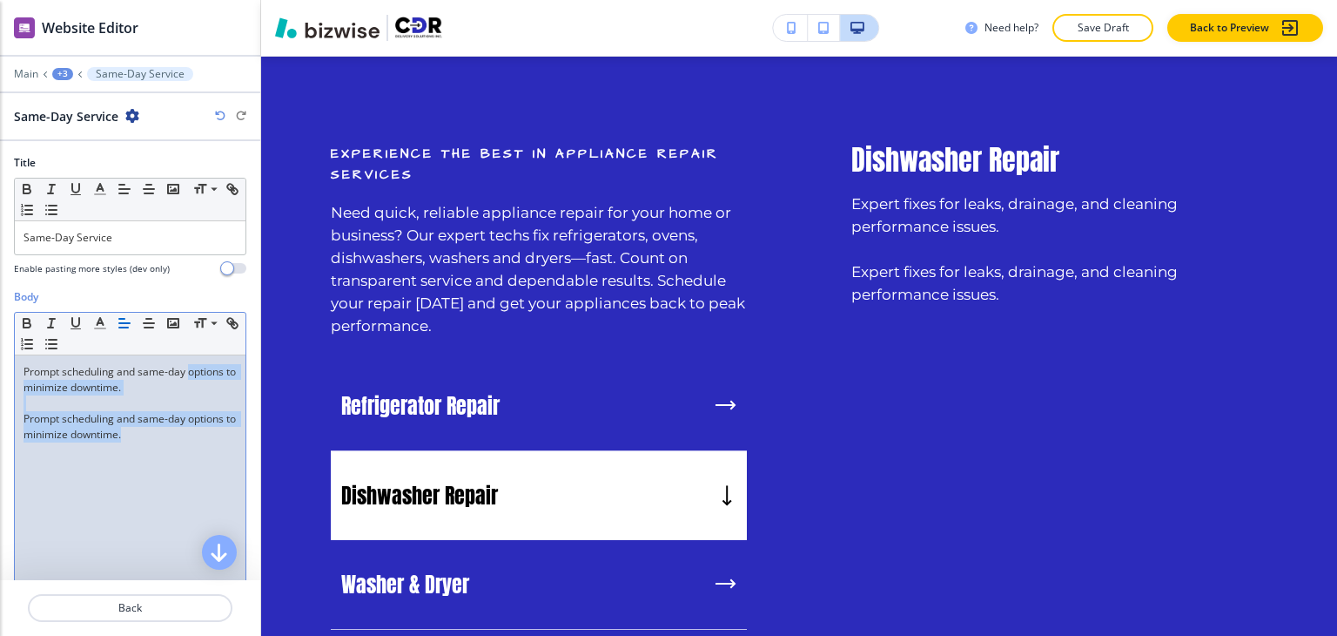
drag, startPoint x: 177, startPoint y: 438, endPoint x: 11, endPoint y: 386, distance: 173.5
click at [11, 386] on div "Body Small Normal Large Huge Prompt scheduling and same-day options to minimize…" at bounding box center [130, 452] width 260 height 327
click at [46, 401] on p at bounding box center [130, 403] width 213 height 16
drag, startPoint x: 174, startPoint y: 434, endPoint x: 10, endPoint y: 404, distance: 166.4
click at [10, 404] on div "Body Small Normal Large Huge Prompt scheduling and same-day options to minimize…" at bounding box center [130, 452] width 260 height 327
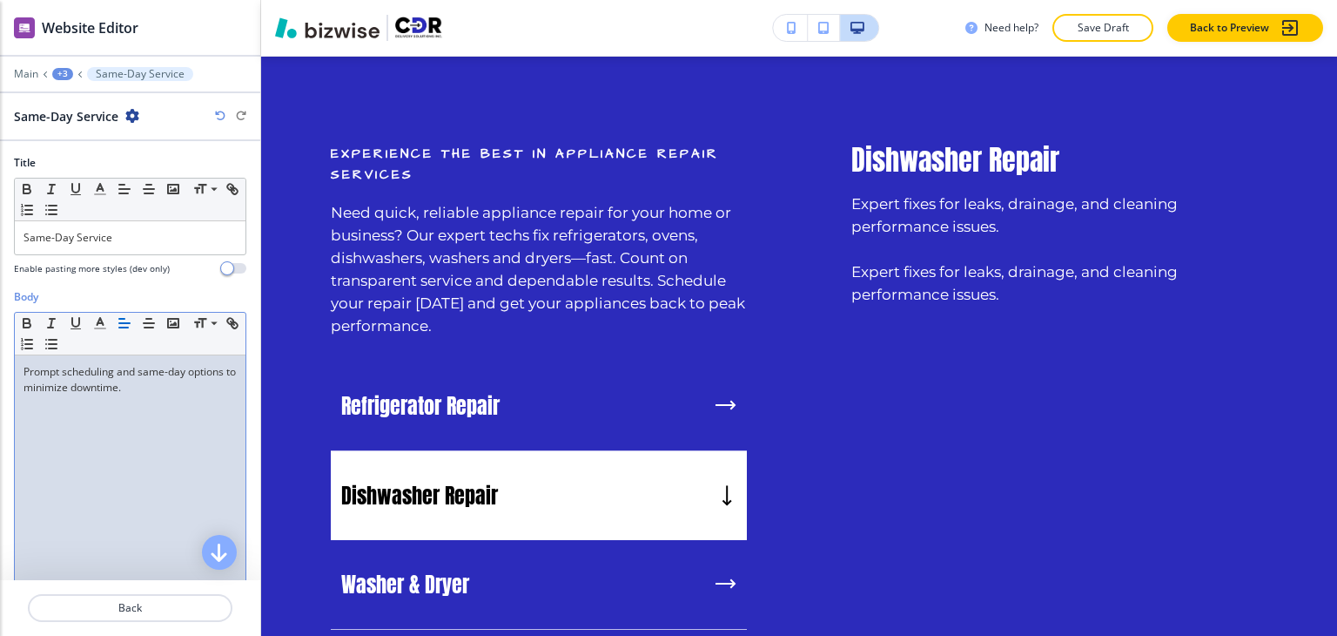
click at [57, 73] on div "+3" at bounding box center [62, 74] width 21 height 12
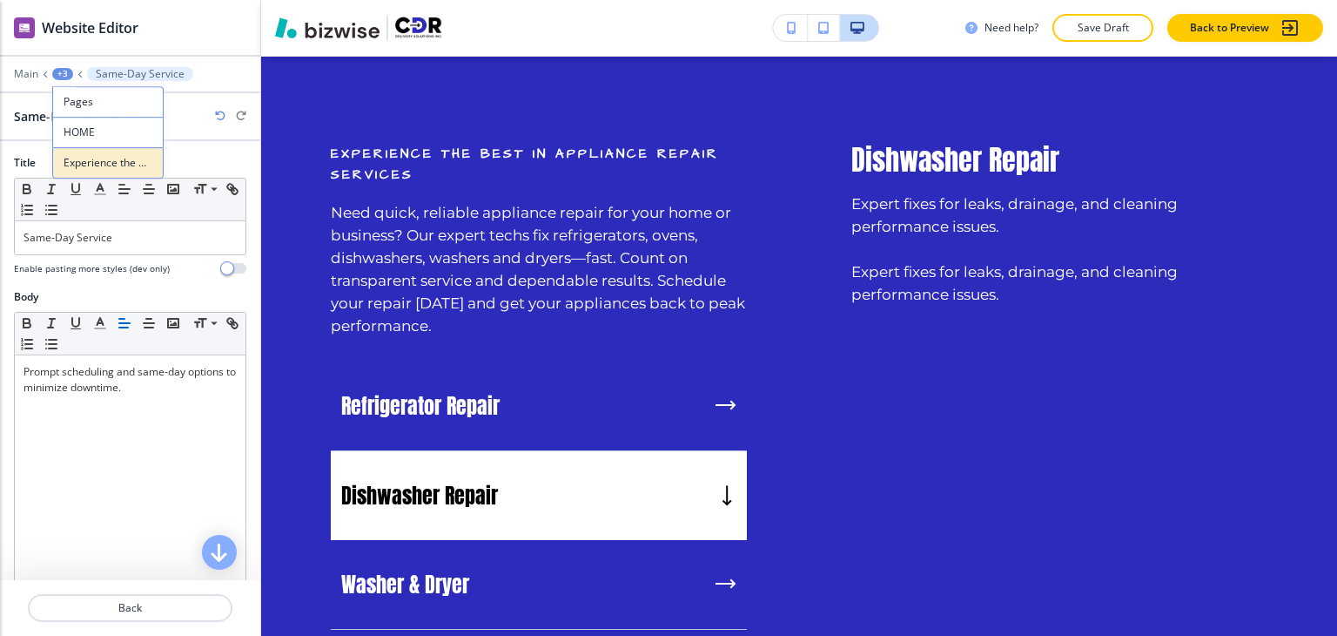
click at [88, 161] on p "Experience the Best in Appliance Repair Services" at bounding box center [108, 163] width 89 height 16
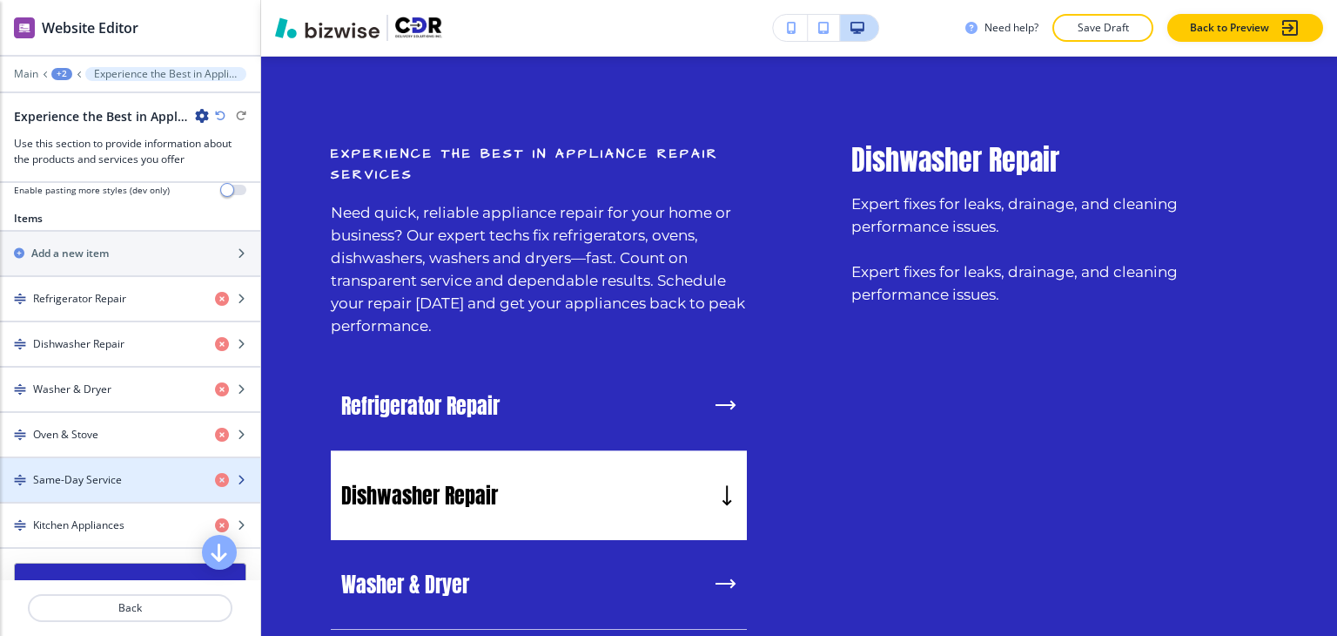
click at [143, 490] on div "button" at bounding box center [130, 495] width 260 height 14
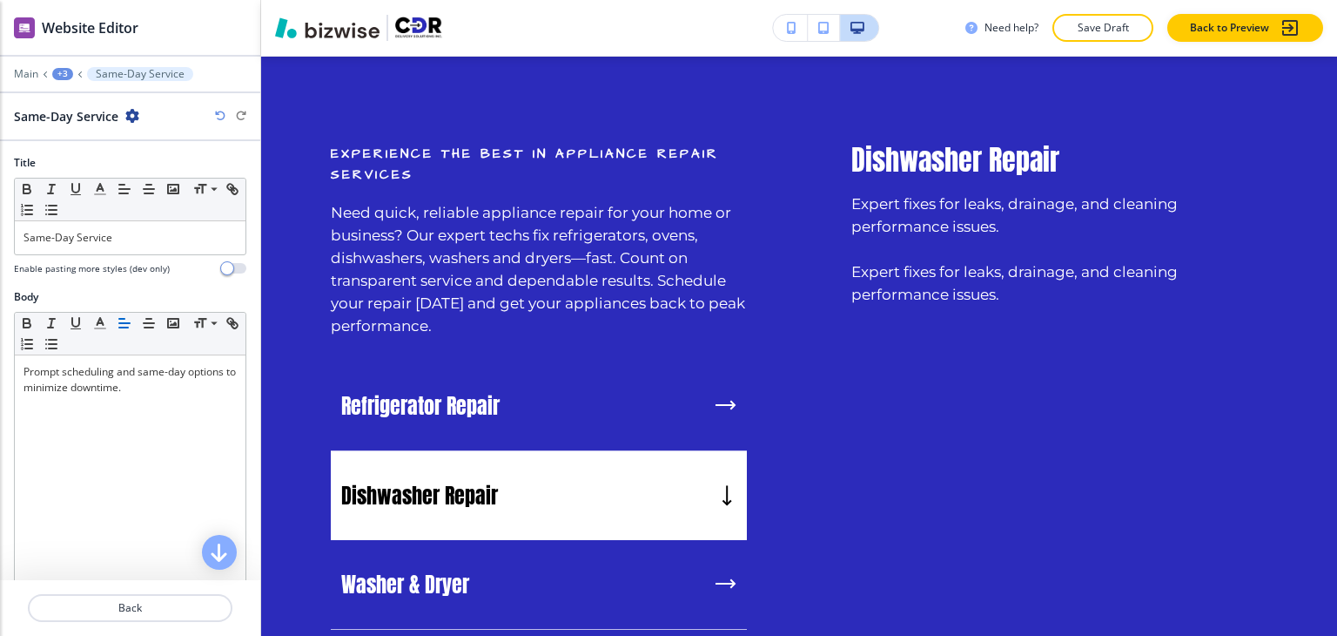
click at [70, 82] on div at bounding box center [130, 86] width 260 height 10
click at [65, 75] on div "+3" at bounding box center [62, 74] width 21 height 12
click at [94, 168] on p "Experience the Best in Appliance Repair Services" at bounding box center [108, 163] width 89 height 16
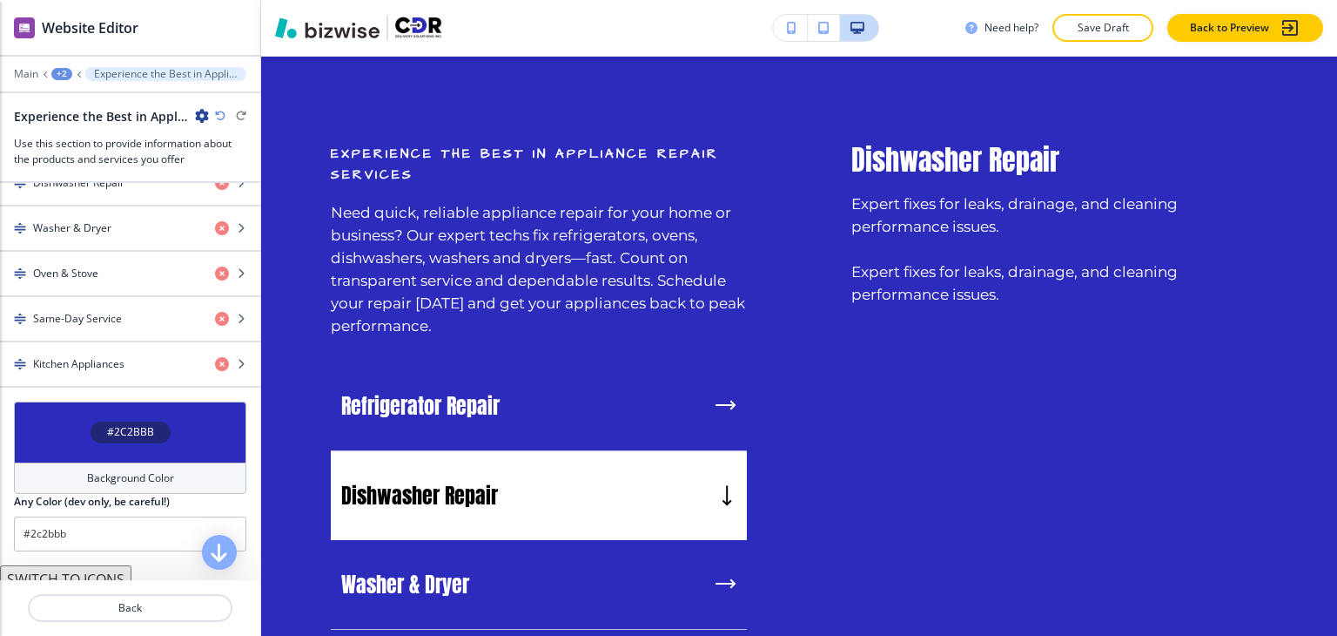
scroll to position [784, 0]
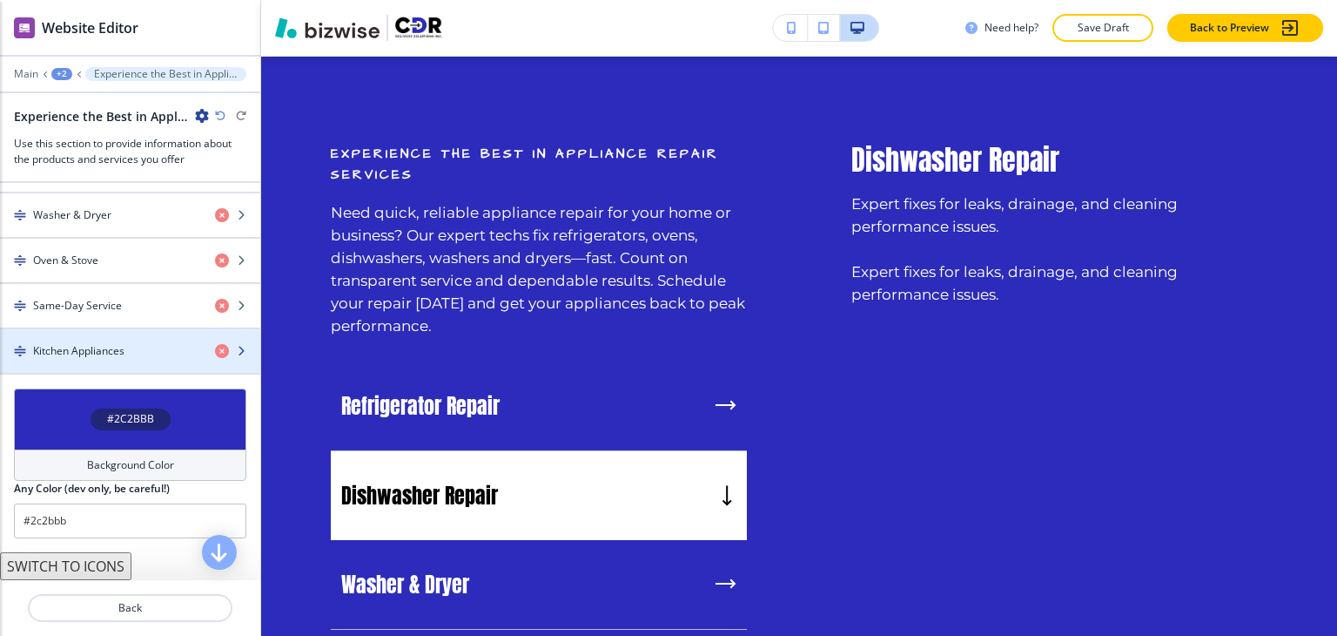
click at [111, 344] on h4 "Kitchen Appliances" at bounding box center [78, 351] width 91 height 16
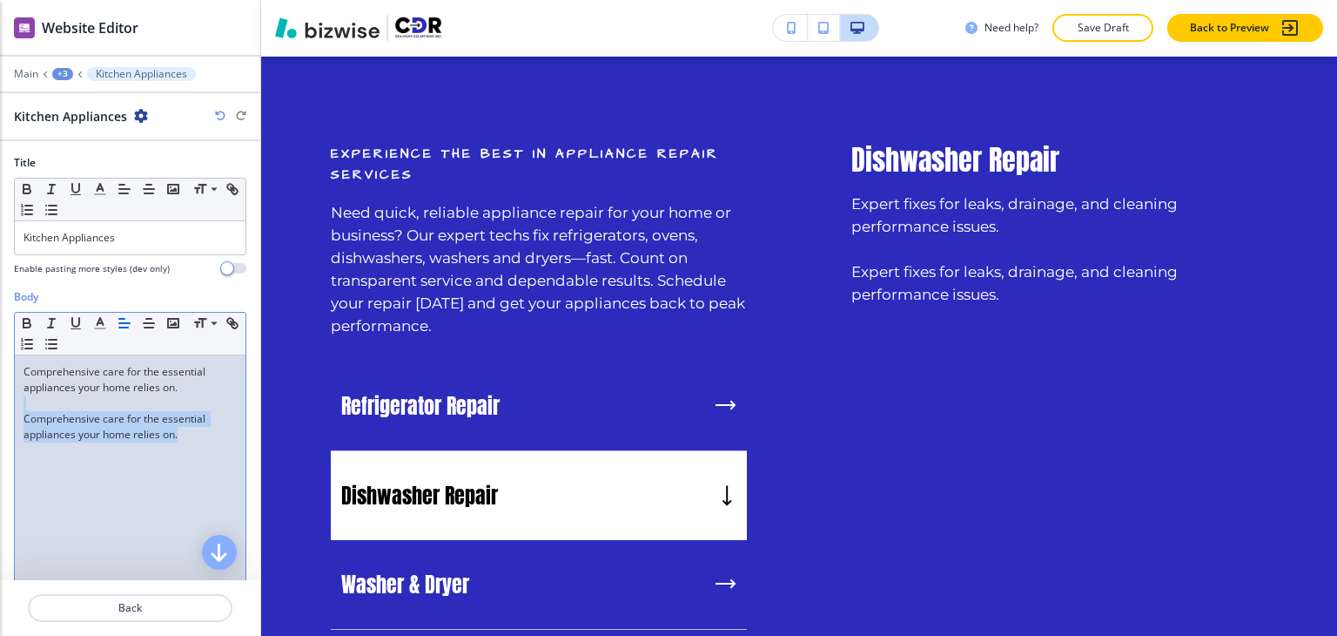
drag, startPoint x: 180, startPoint y: 437, endPoint x: 19, endPoint y: 406, distance: 164.1
click at [19, 406] on div "Comprehensive care for the essential appliances your home relies on. Comprehens…" at bounding box center [130, 468] width 231 height 226
click at [66, 74] on div "+3" at bounding box center [62, 74] width 21 height 12
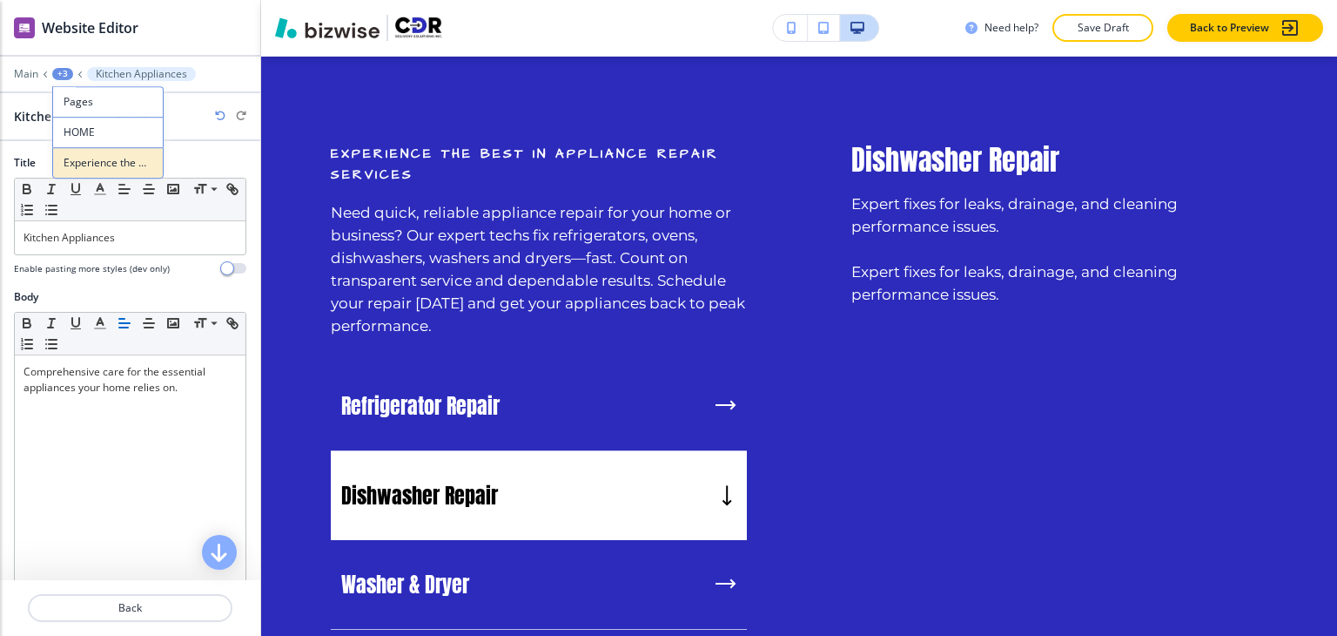
click at [83, 152] on button "Experience the Best in Appliance Repair Services" at bounding box center [107, 162] width 111 height 31
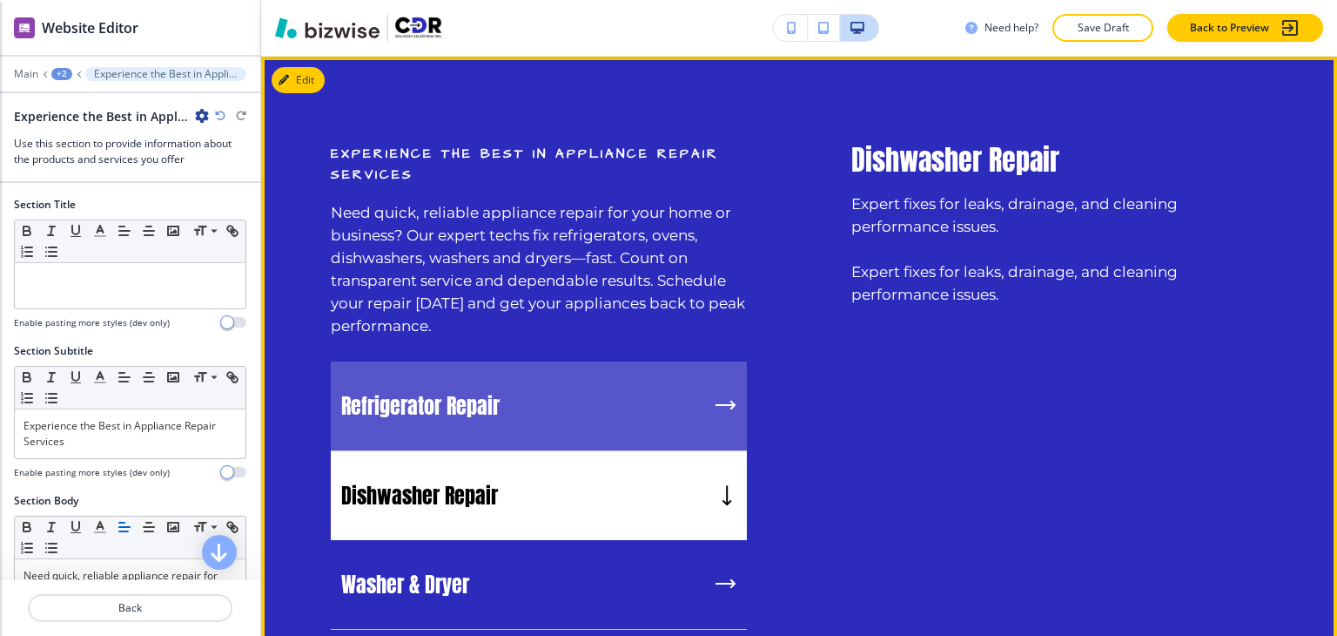
click at [554, 423] on div "Refrigerator Repair" at bounding box center [539, 406] width 416 height 90
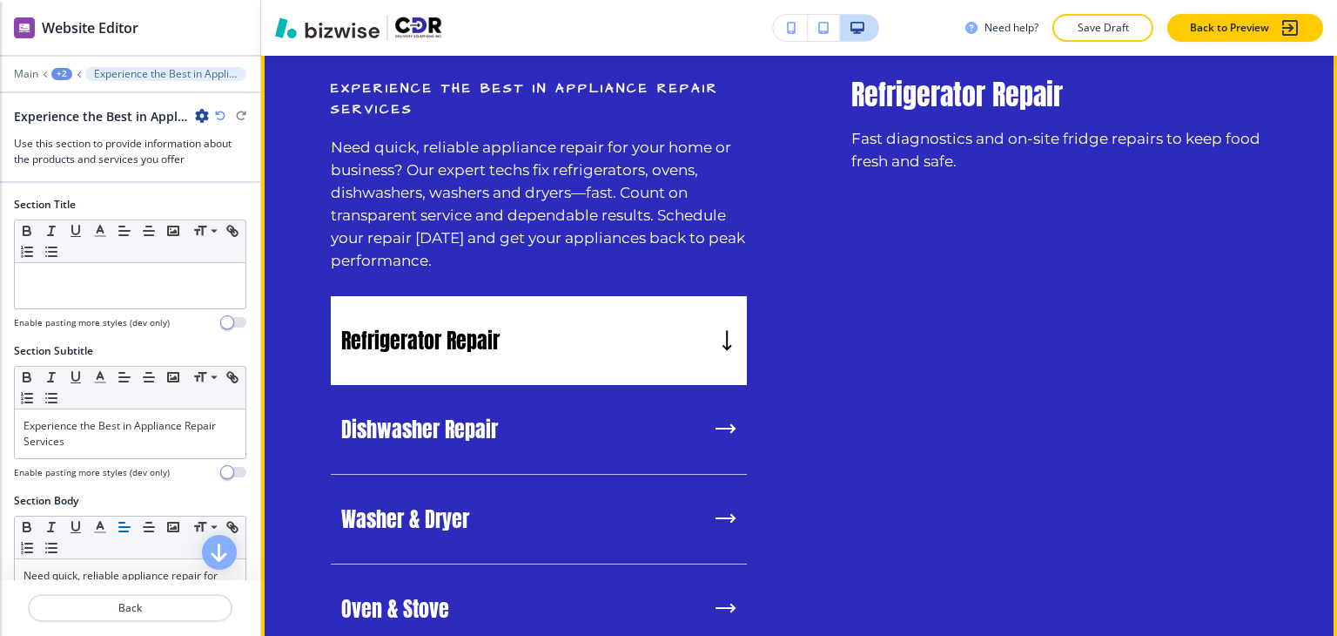
scroll to position [1509, 0]
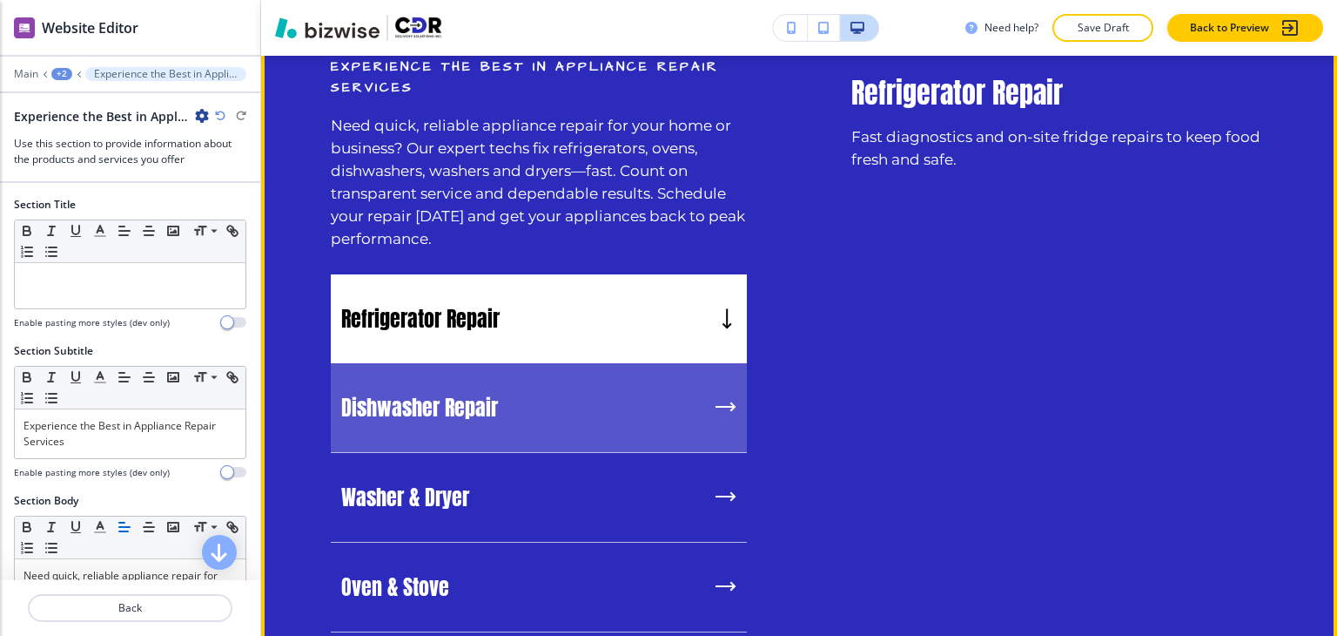
click at [522, 384] on div "Dishwasher Repair" at bounding box center [539, 408] width 416 height 90
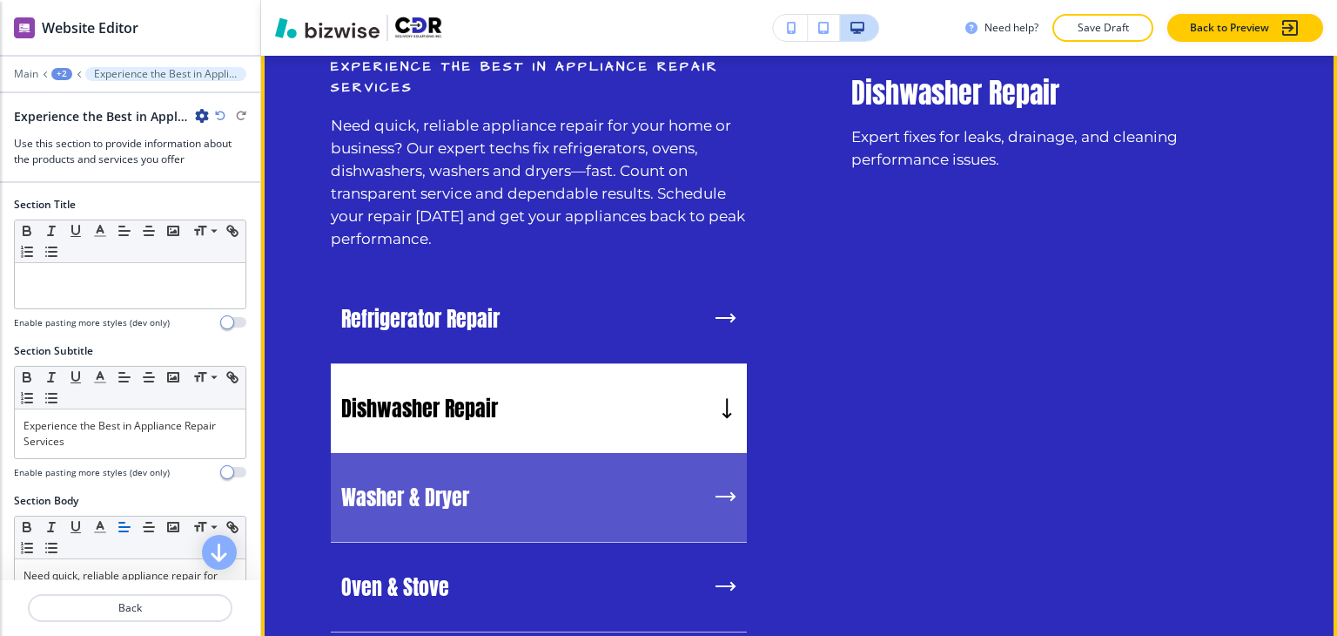
click at [536, 470] on div "Washer & Dryer" at bounding box center [539, 498] width 416 height 90
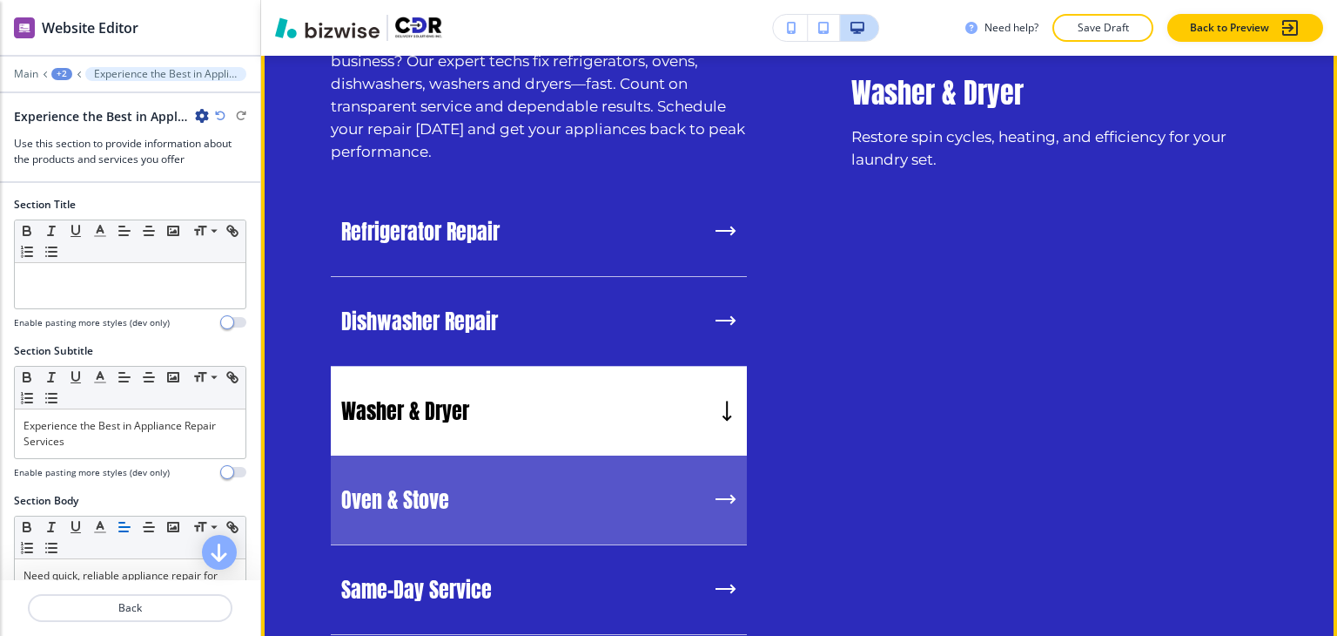
click at [538, 468] on div "Oven & Stove" at bounding box center [539, 500] width 416 height 90
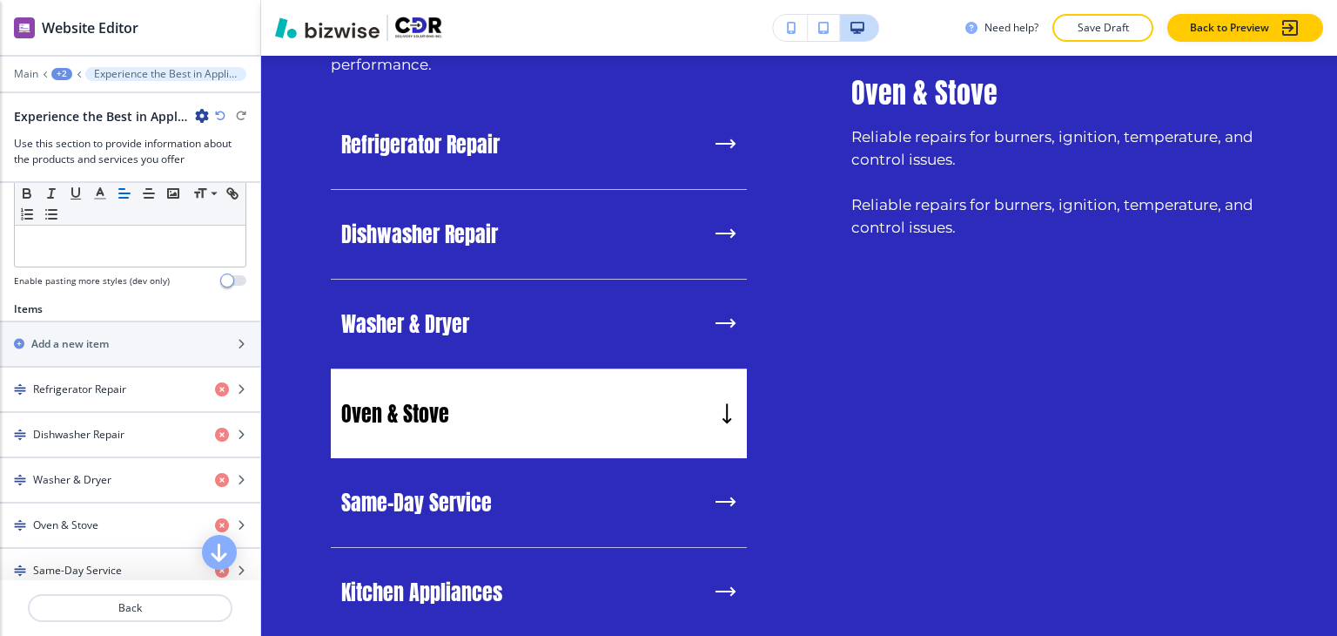
scroll to position [610, 0]
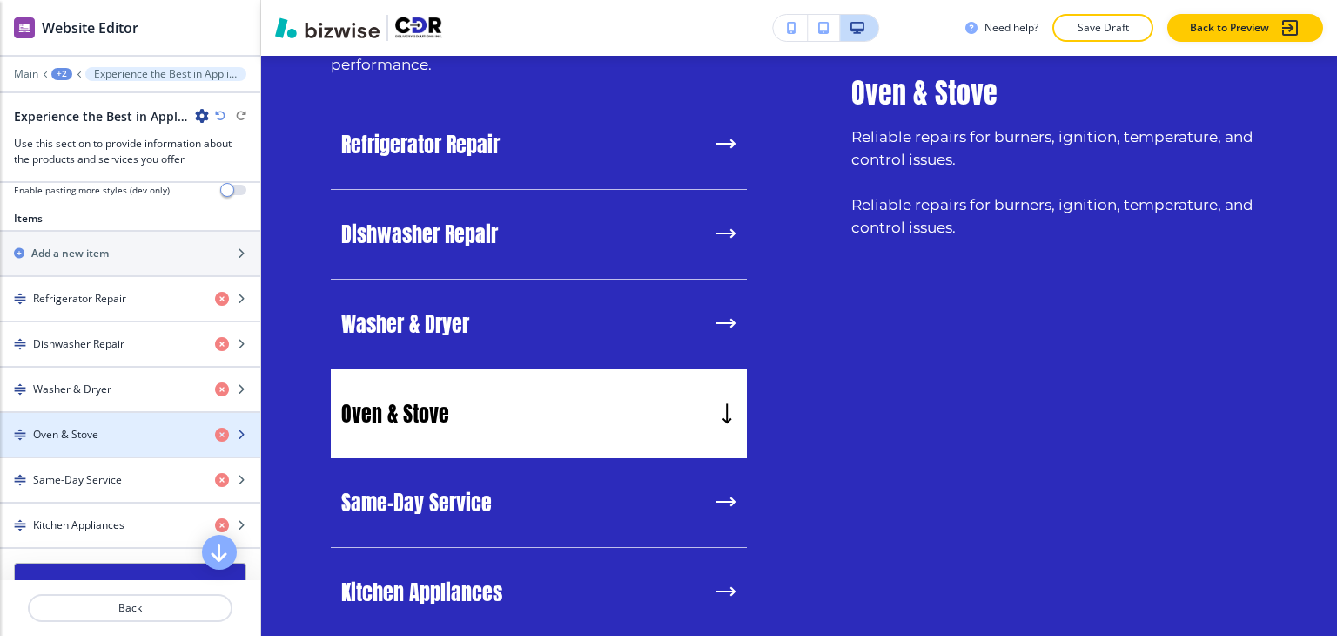
click at [119, 427] on div "Oven & Stove" at bounding box center [100, 435] width 201 height 16
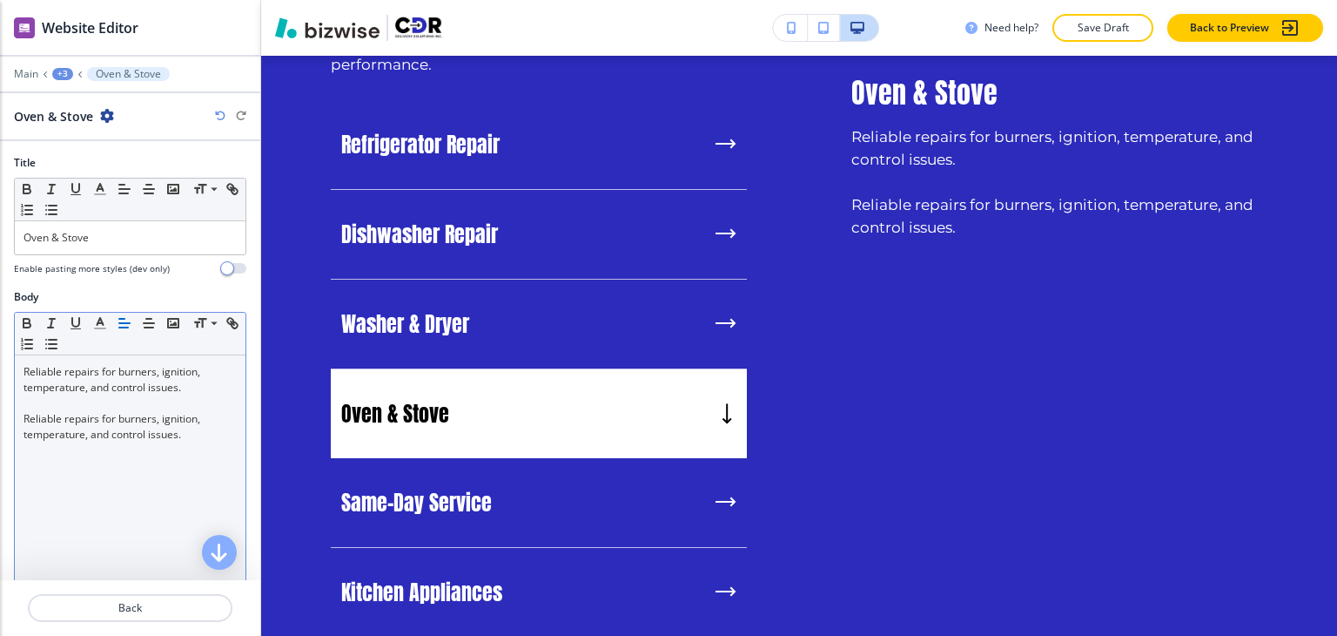
scroll to position [1704, 0]
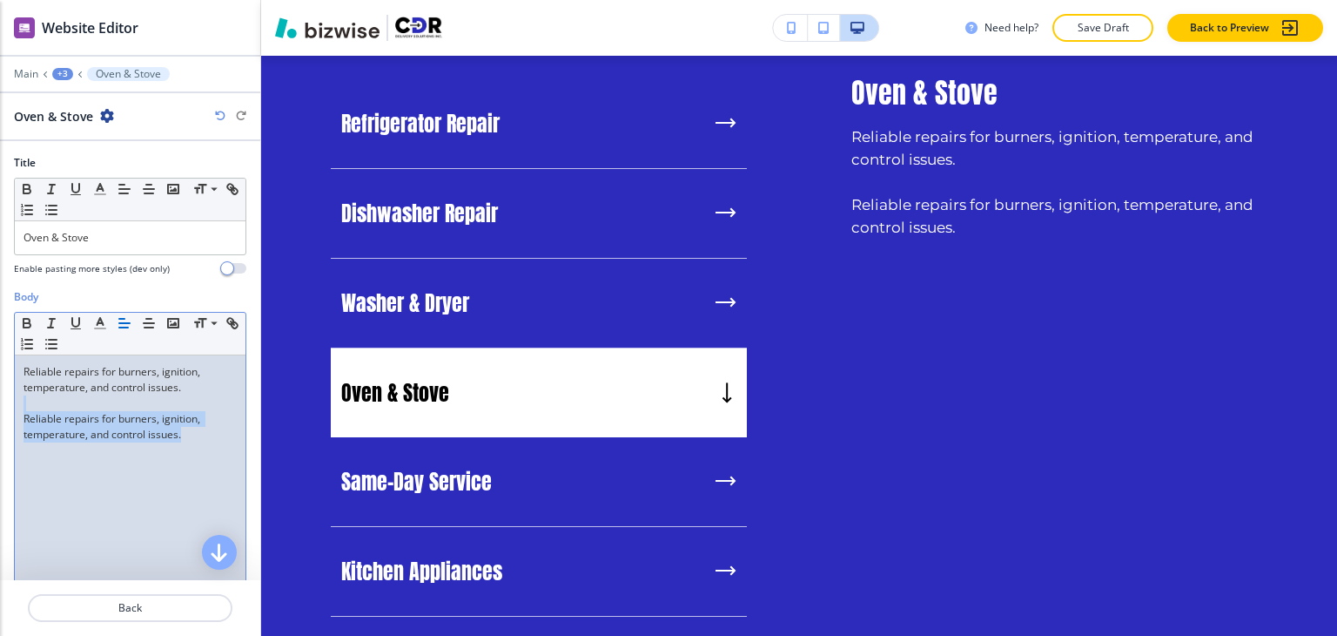
drag, startPoint x: 188, startPoint y: 436, endPoint x: 9, endPoint y: 404, distance: 182.2
click at [9, 404] on div "Body Small Normal Large Huge Reliable repairs for burners, ignition, temperatur…" at bounding box center [130, 452] width 260 height 327
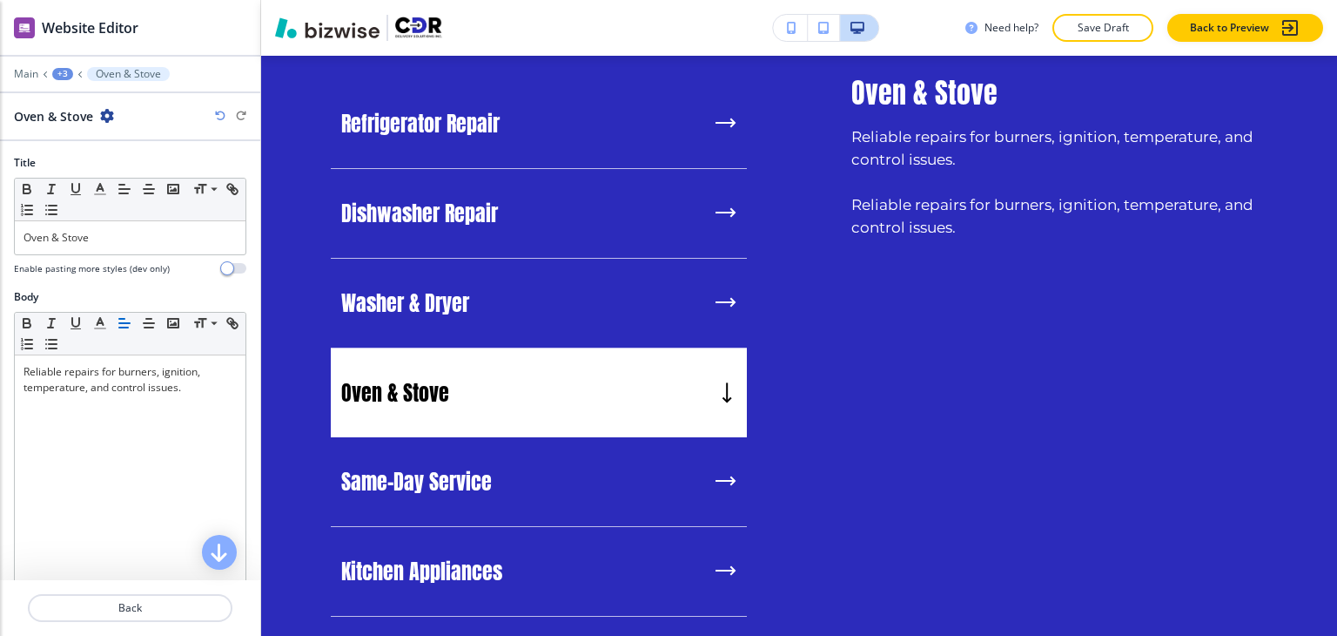
click at [54, 71] on div "+3" at bounding box center [62, 74] width 21 height 12
click at [105, 156] on p "Experience the Best in Appliance Repair Services" at bounding box center [108, 163] width 89 height 16
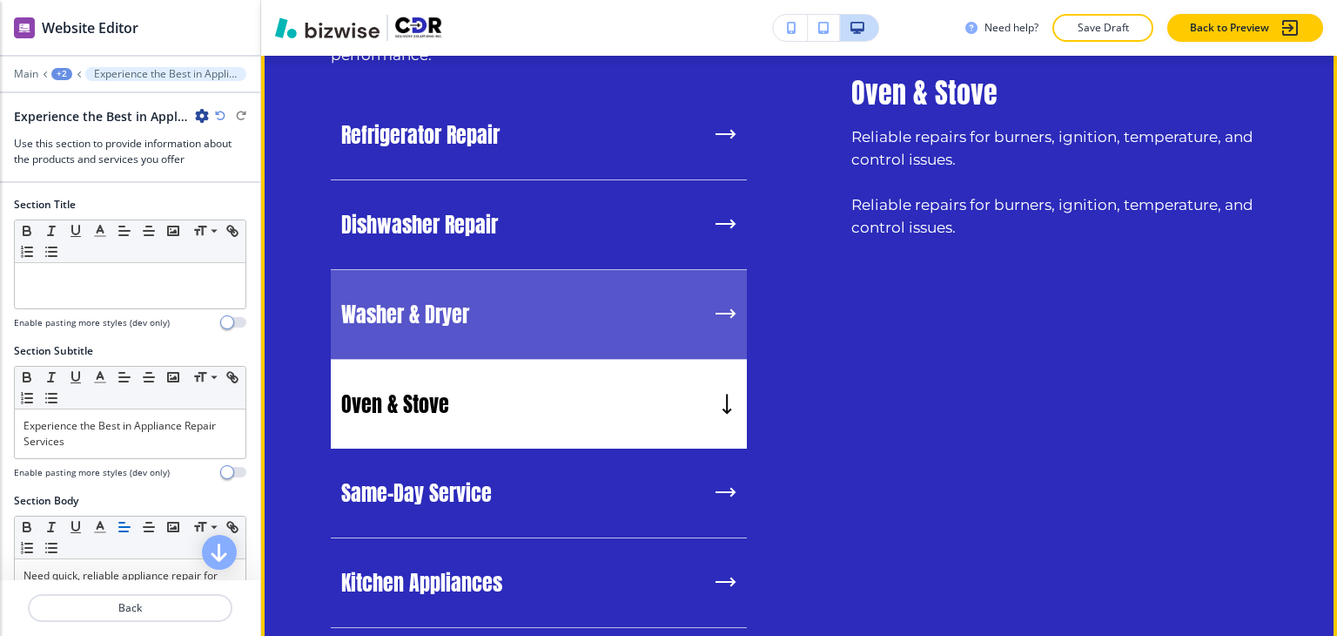
scroll to position [1770, 0]
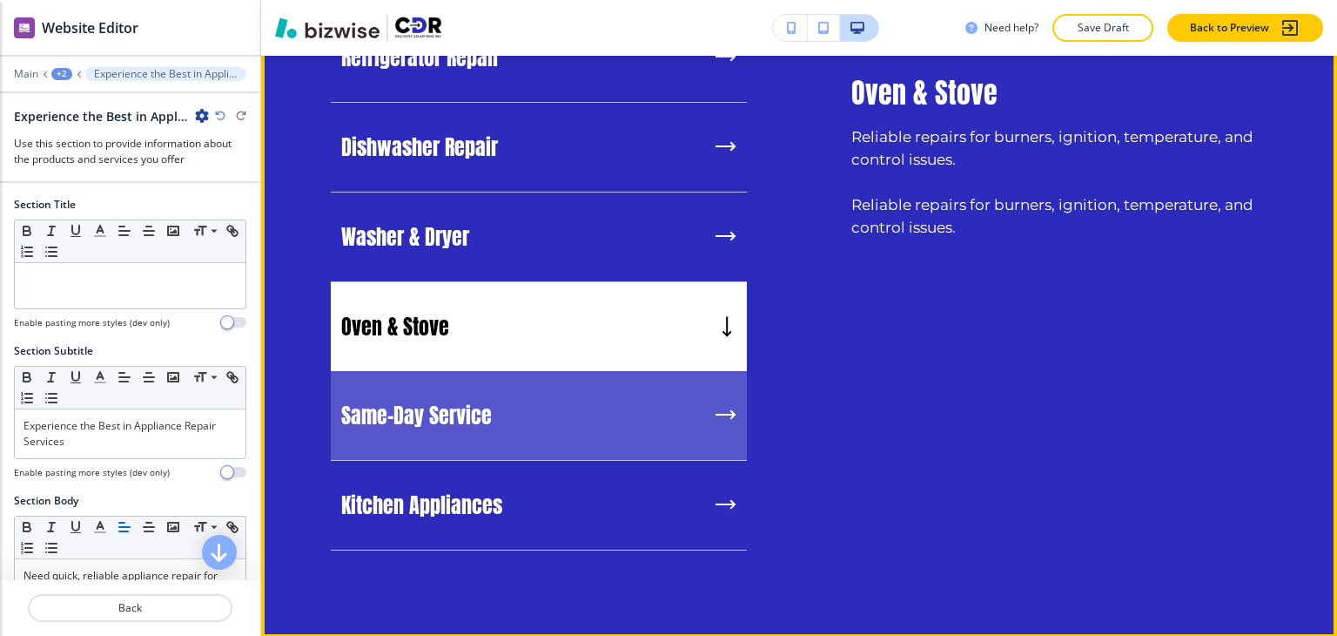
click at [475, 402] on h5 "Same-Day Service" at bounding box center [416, 415] width 151 height 26
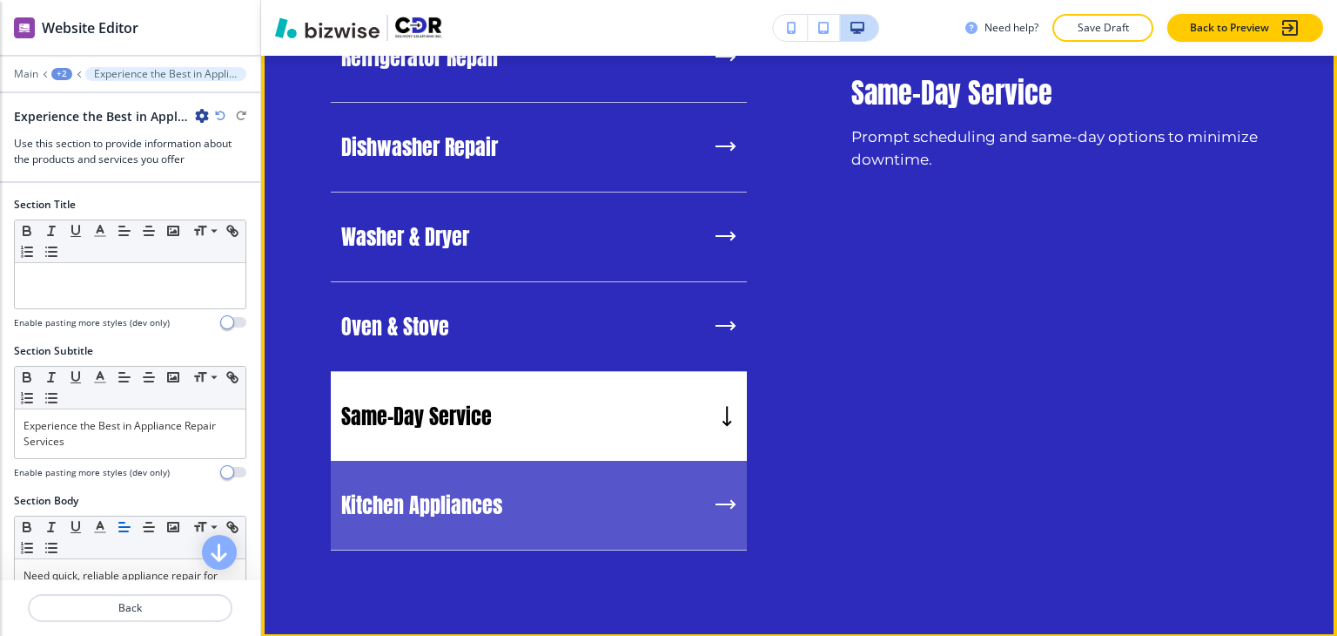
click at [491, 499] on h5 "Kitchen Appliances" at bounding box center [421, 505] width 161 height 26
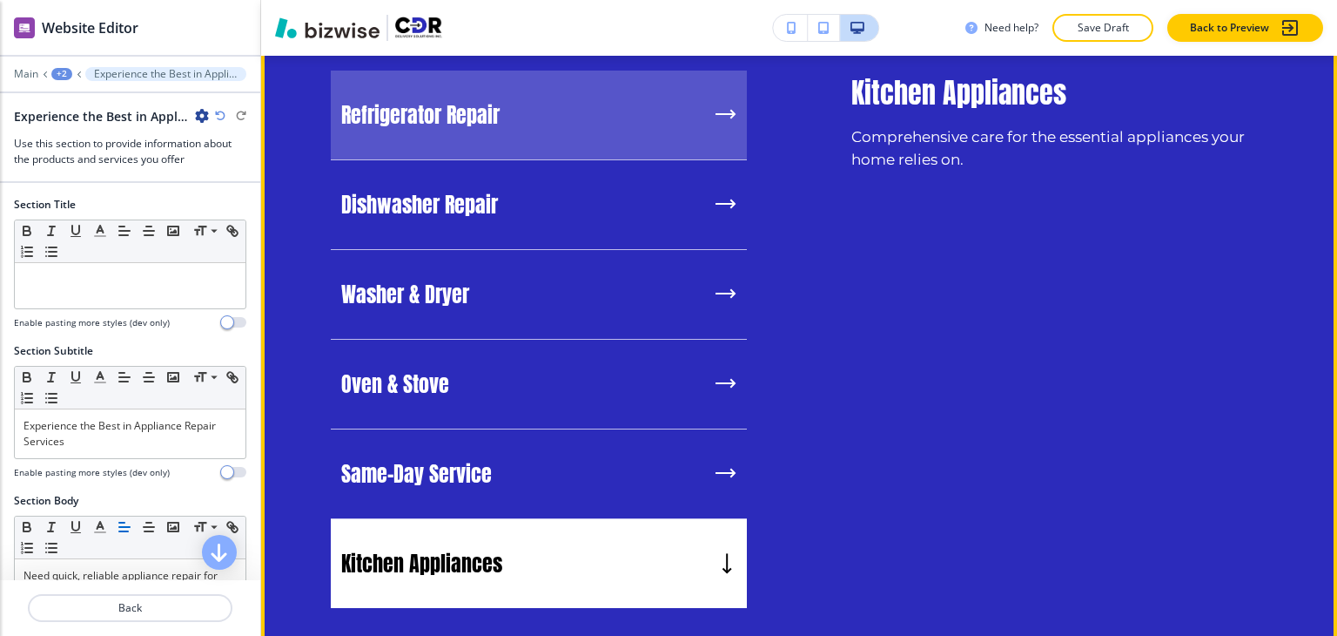
scroll to position [1683, 0]
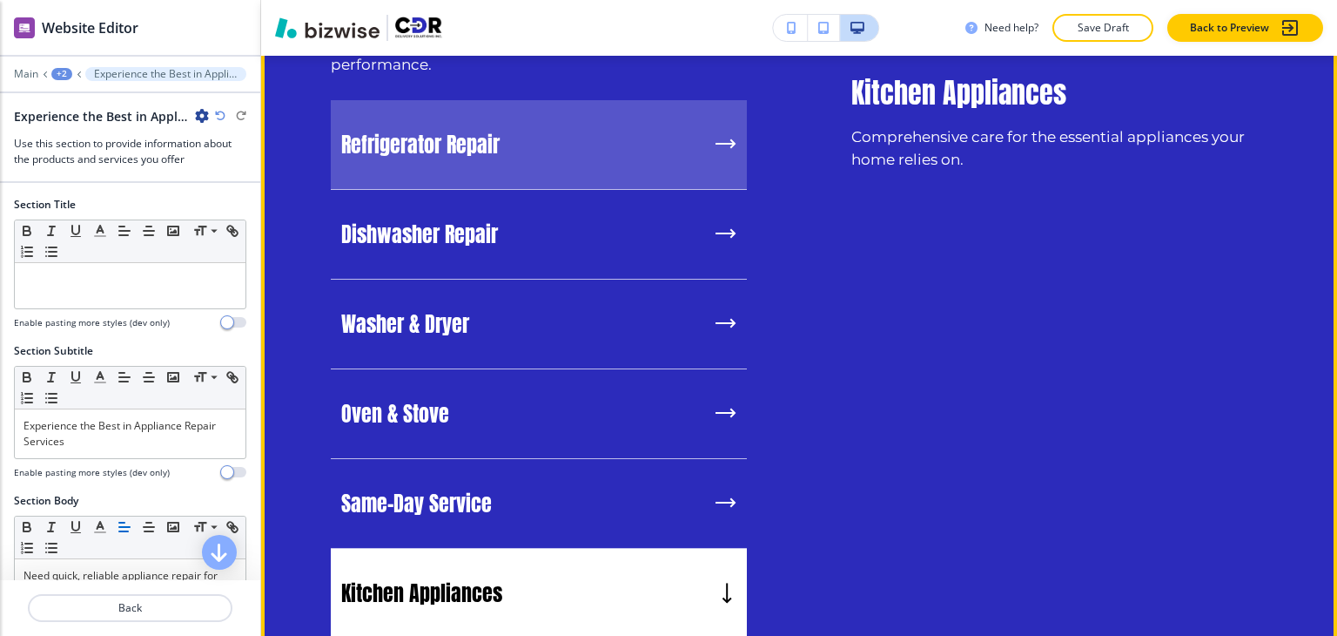
click at [538, 128] on div "Refrigerator Repair" at bounding box center [539, 145] width 416 height 90
